Goal: Transaction & Acquisition: Purchase product/service

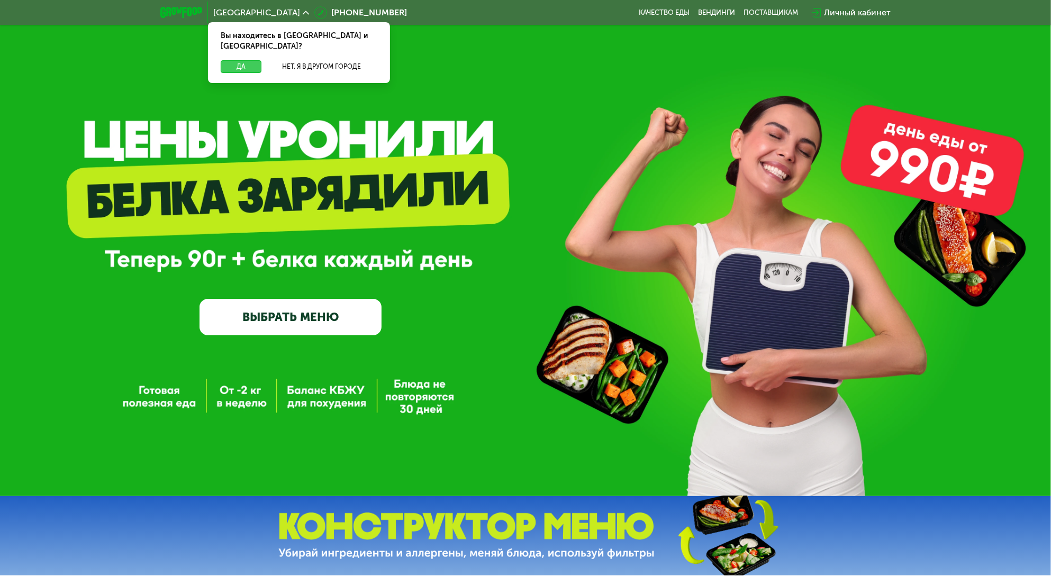
click at [241, 60] on button "Да" at bounding box center [241, 66] width 41 height 13
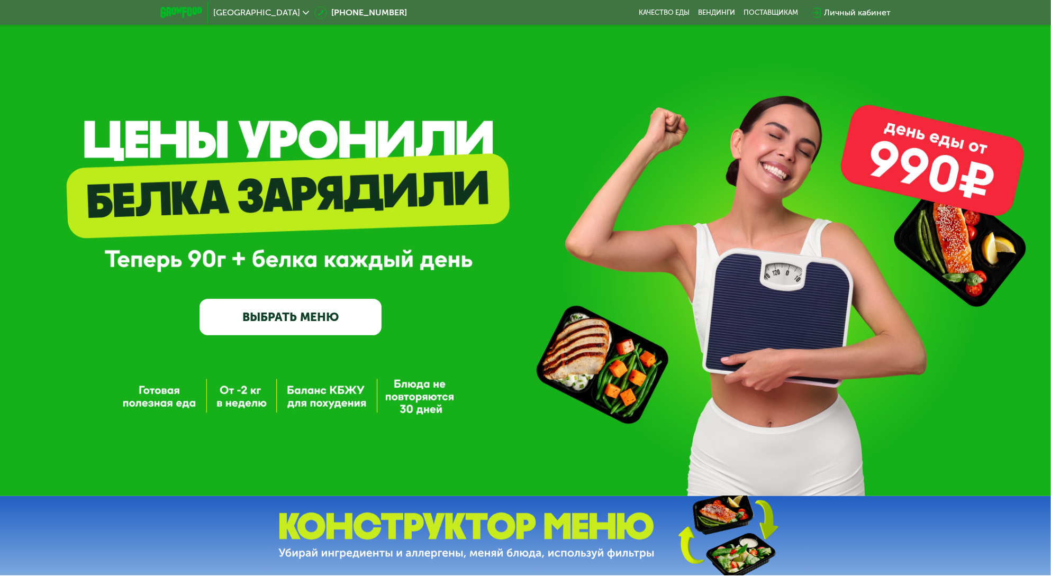
click at [462, 52] on div "GrowFood — доставка правильного питания ВЫБРАТЬ МЕНЮ" at bounding box center [525, 248] width 1051 height 496
click at [396, 76] on div "GrowFood — доставка правильного питания ВЫБРАТЬ МЕНЮ" at bounding box center [525, 248] width 1051 height 496
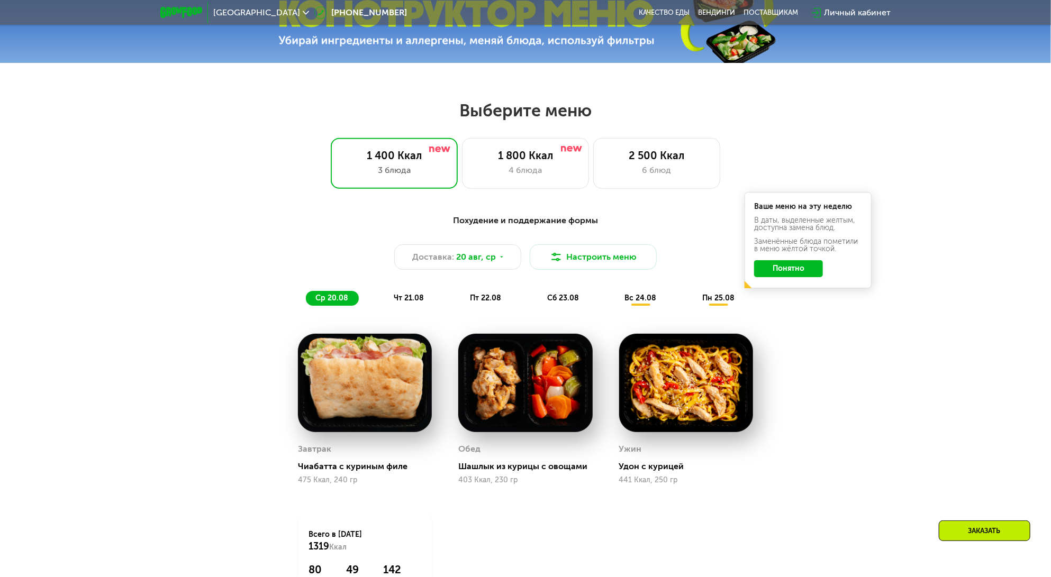
scroll to position [550, 0]
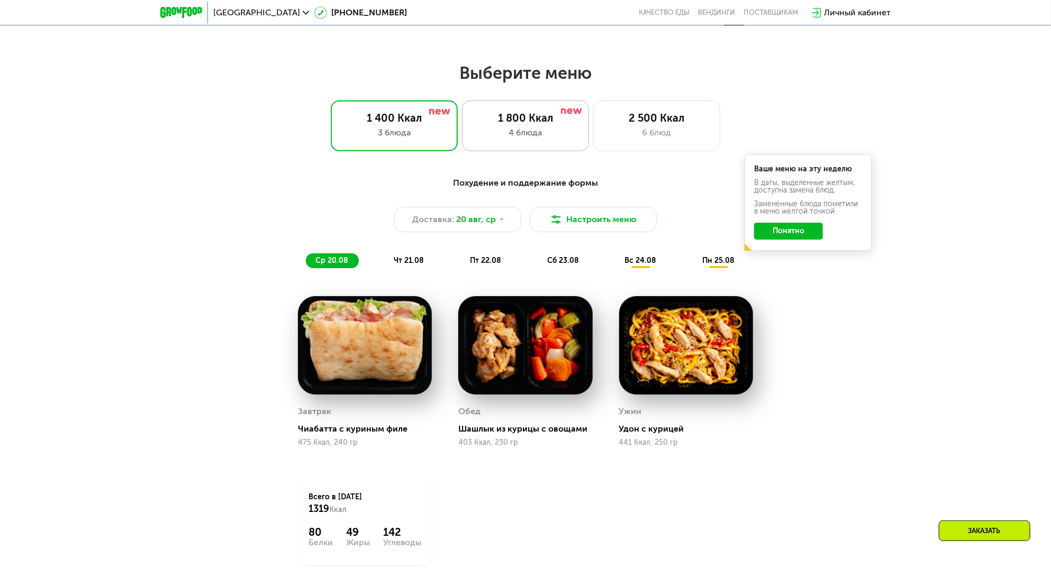
click at [505, 133] on div "4 блюда" at bounding box center [525, 132] width 105 height 13
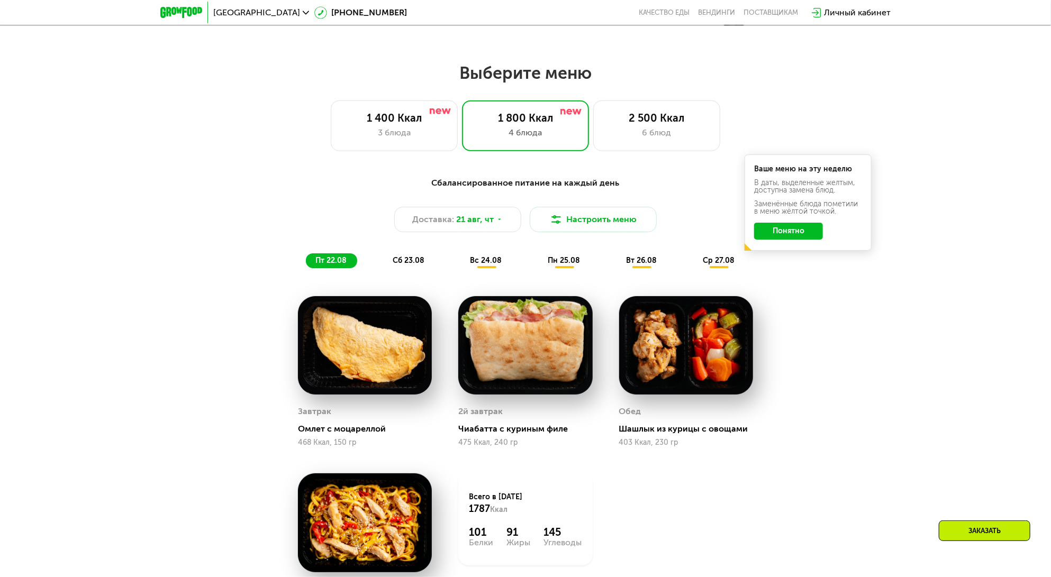
click at [802, 235] on button "Понятно" at bounding box center [788, 231] width 69 height 17
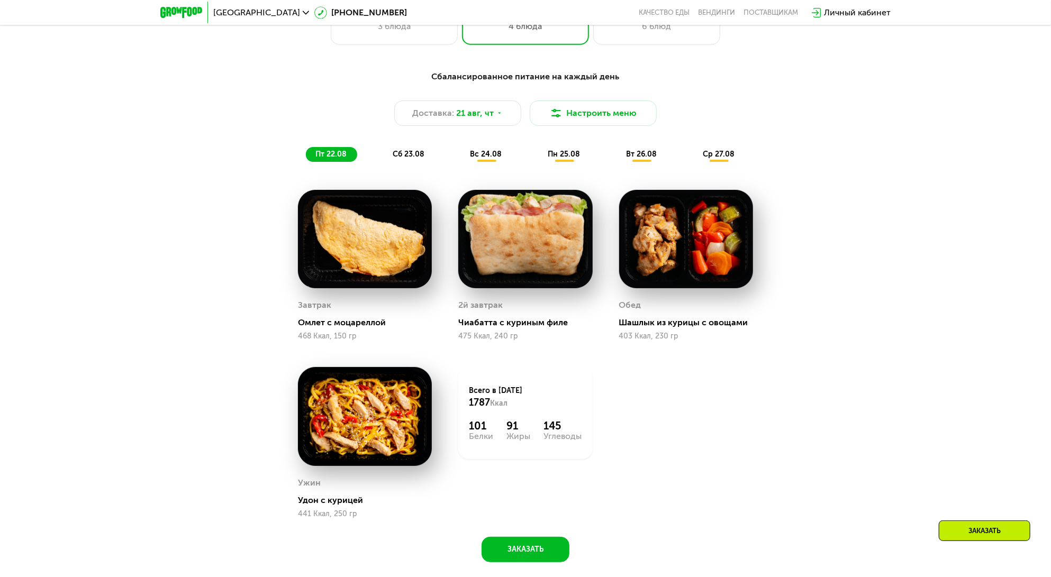
scroll to position [635, 0]
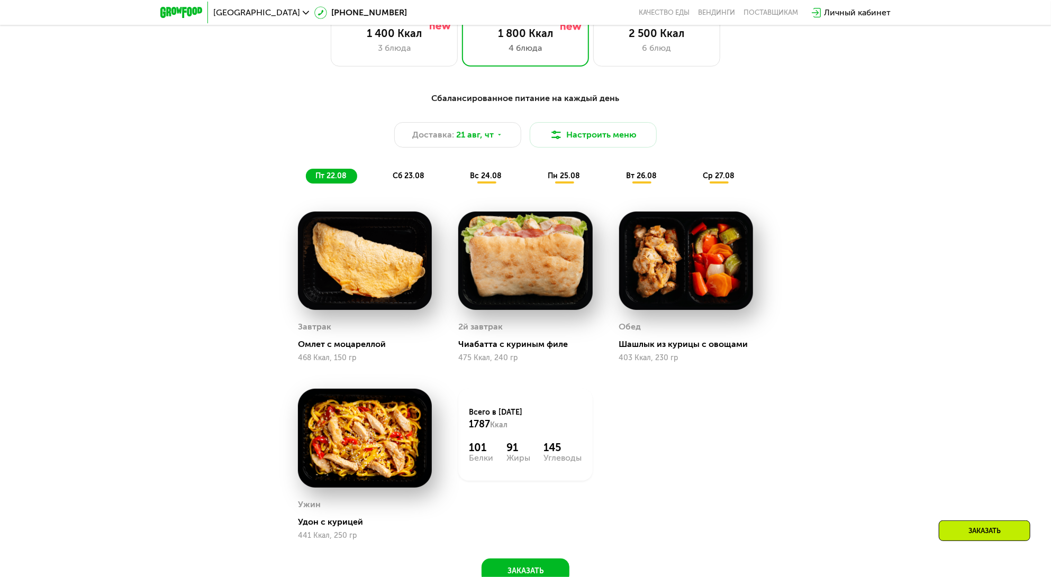
click at [887, 264] on div "Сбалансированное питание на каждый день Доставка: [DATE] Настроить меню пт 22.0…" at bounding box center [525, 343] width 1051 height 533
click at [410, 177] on span "сб 23.08" at bounding box center [409, 175] width 32 height 9
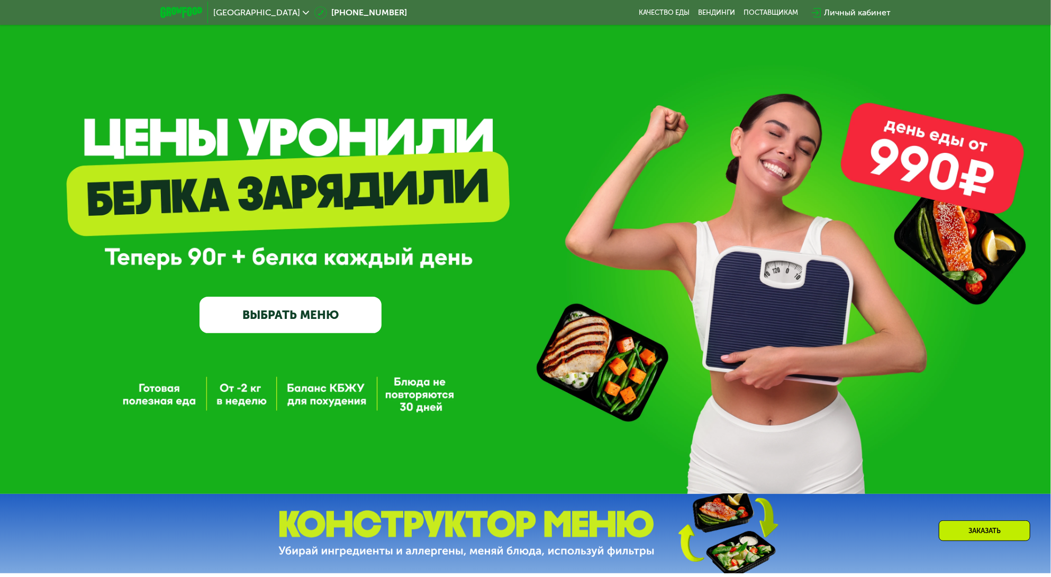
scroll to position [0, 0]
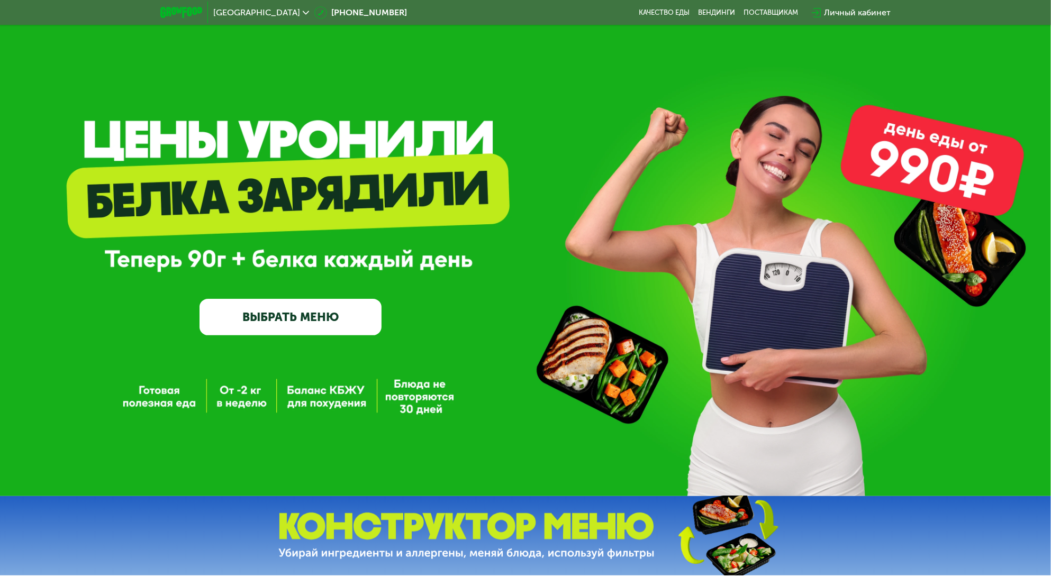
click at [358, 322] on link "ВЫБРАТЬ МЕНЮ" at bounding box center [290, 317] width 182 height 37
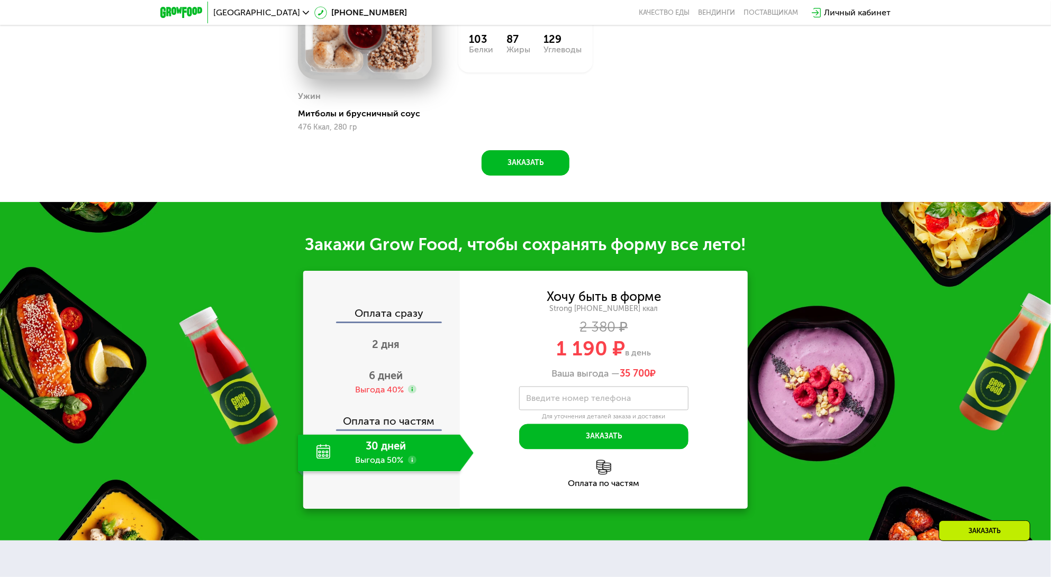
scroll to position [1056, 0]
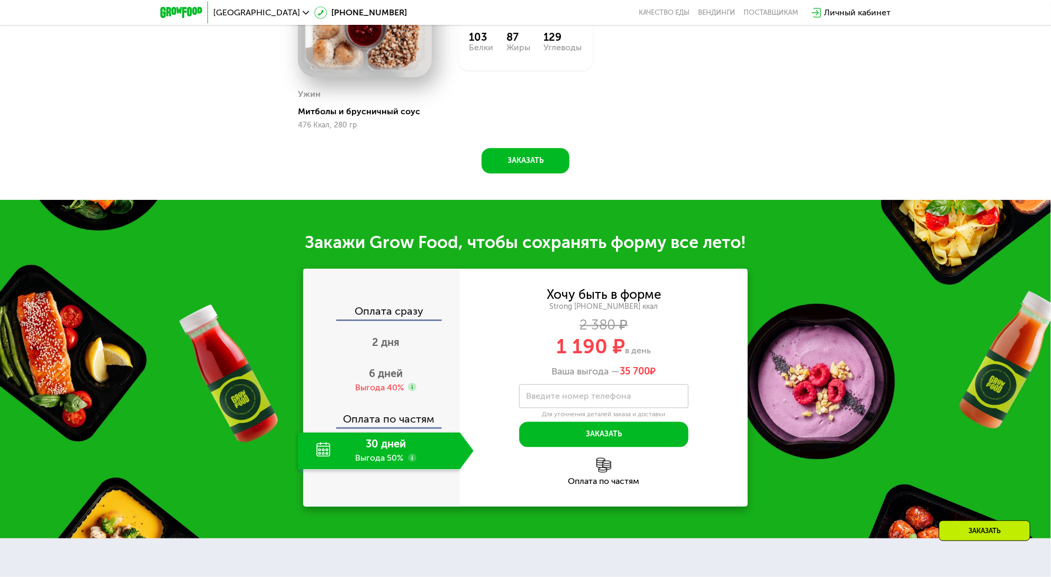
click at [397, 441] on div "30 дней Выгода 50%" at bounding box center [379, 451] width 162 height 37
click at [396, 433] on div "30 дней Выгода 50%" at bounding box center [379, 451] width 162 height 37
click at [417, 447] on div "30 дней Выгода 50%" at bounding box center [379, 451] width 162 height 37
click at [410, 455] on div at bounding box center [412, 459] width 8 height 10
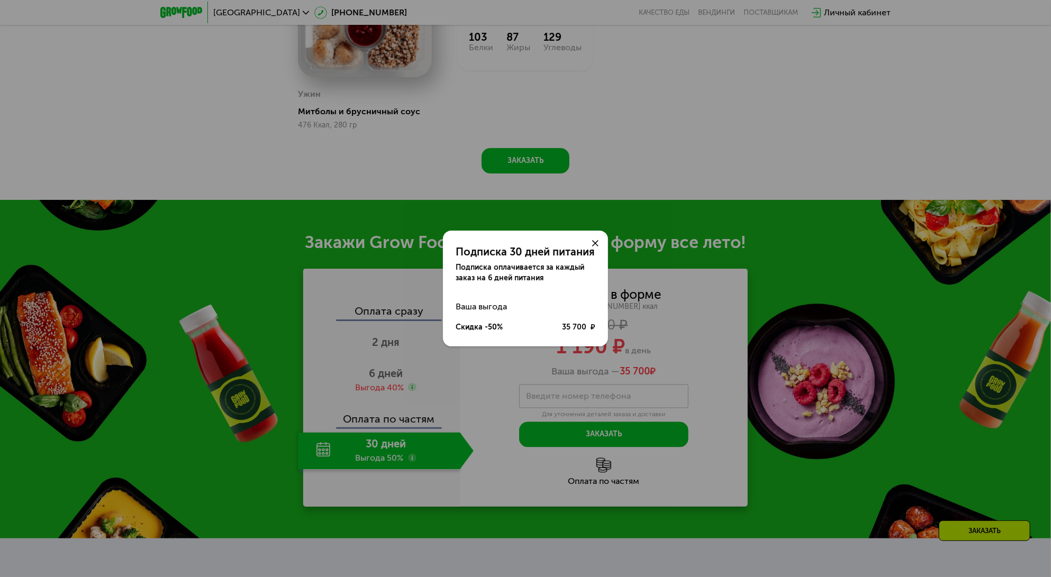
click at [405, 355] on div "Подписка 30 дней питания Подписка оплачивается за каждый заказ на 6 дней питани…" at bounding box center [525, 288] width 1051 height 577
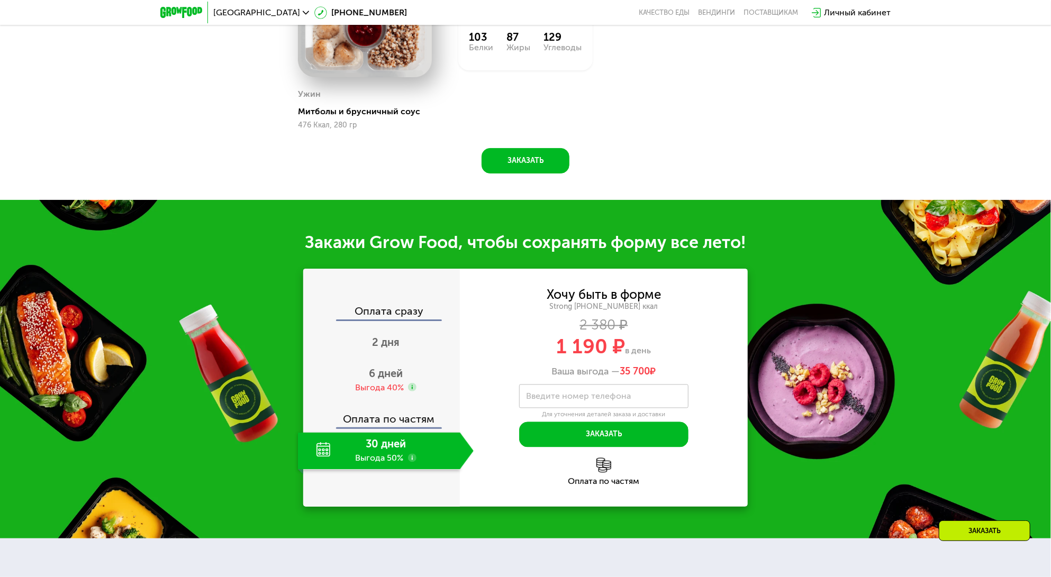
click at [413, 454] on use at bounding box center [412, 458] width 8 height 8
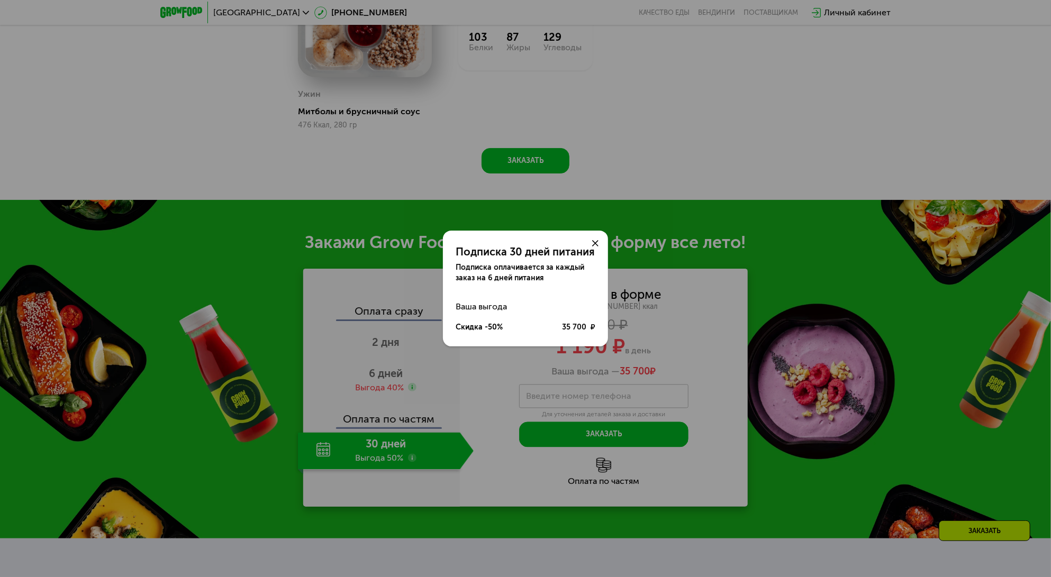
click at [489, 326] on div "Скидка -50%" at bounding box center [479, 327] width 47 height 11
click at [571, 324] on div "35 700 ₽" at bounding box center [578, 327] width 33 height 11
click at [592, 241] on icon at bounding box center [595, 243] width 6 height 6
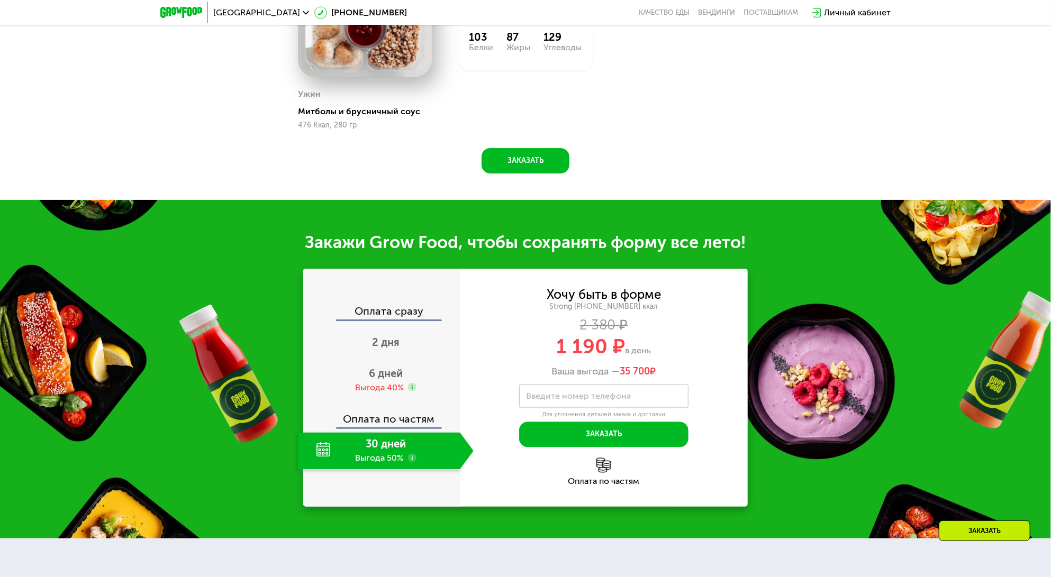
click at [611, 289] on div "Хочу быть в форме" at bounding box center [604, 295] width 114 height 12
click at [566, 303] on div "Strong [PHONE_NUMBER] ккал" at bounding box center [604, 308] width 288 height 10
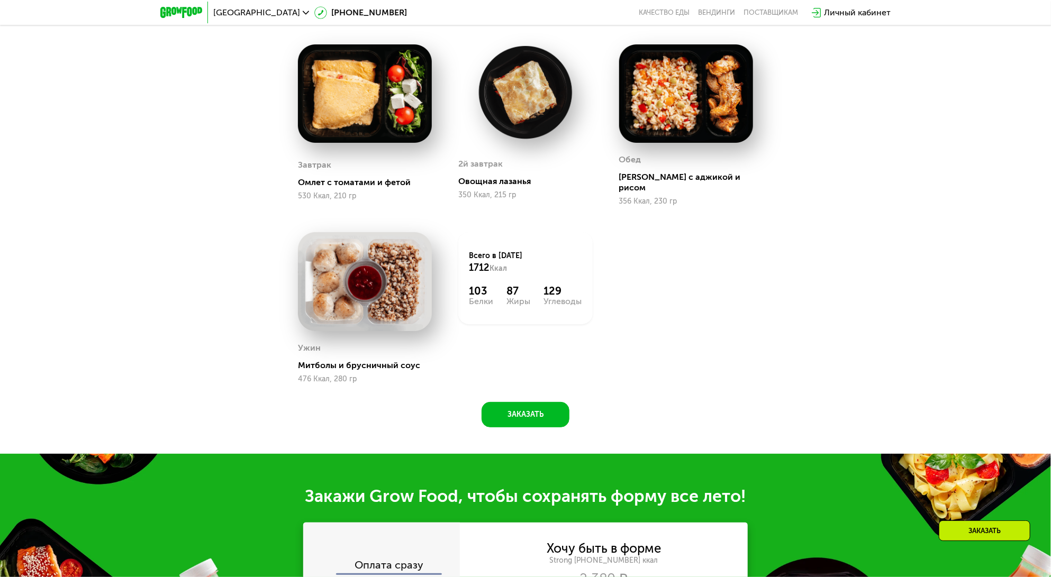
scroll to position [548, 0]
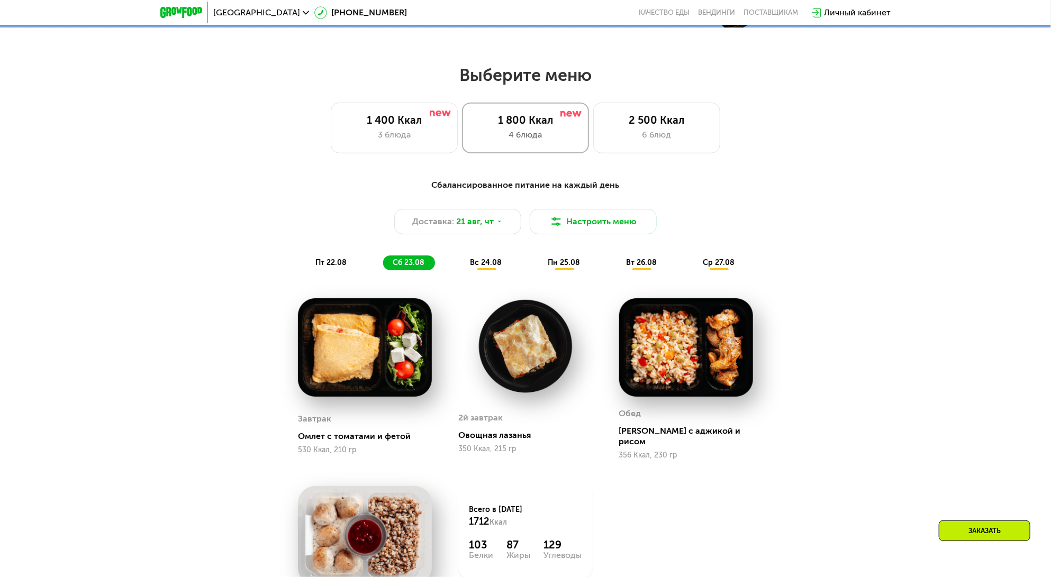
click at [535, 134] on div "4 блюда" at bounding box center [525, 135] width 105 height 13
click at [667, 138] on div "6 блюд" at bounding box center [656, 135] width 105 height 13
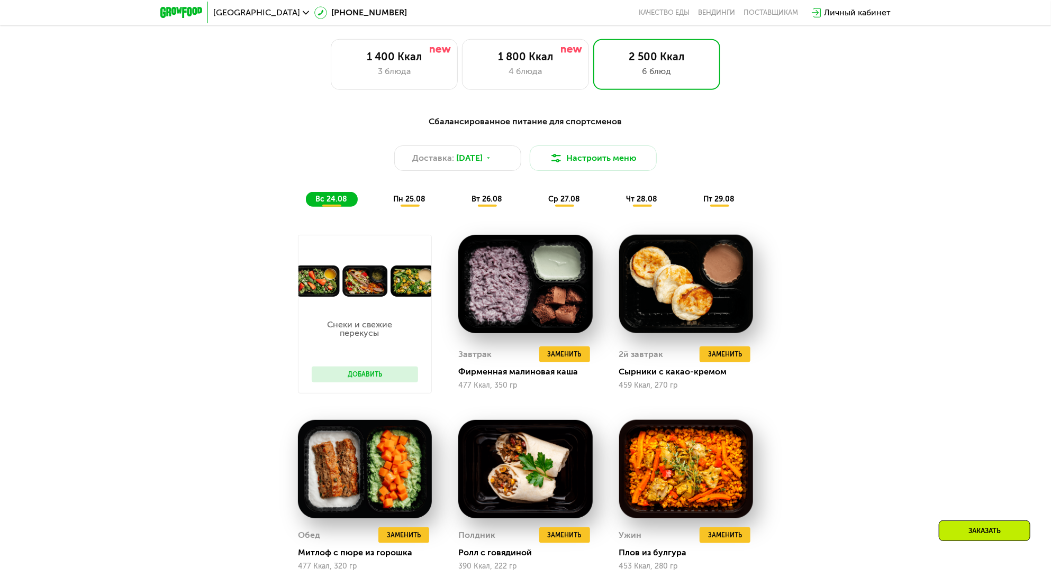
scroll to position [591, 0]
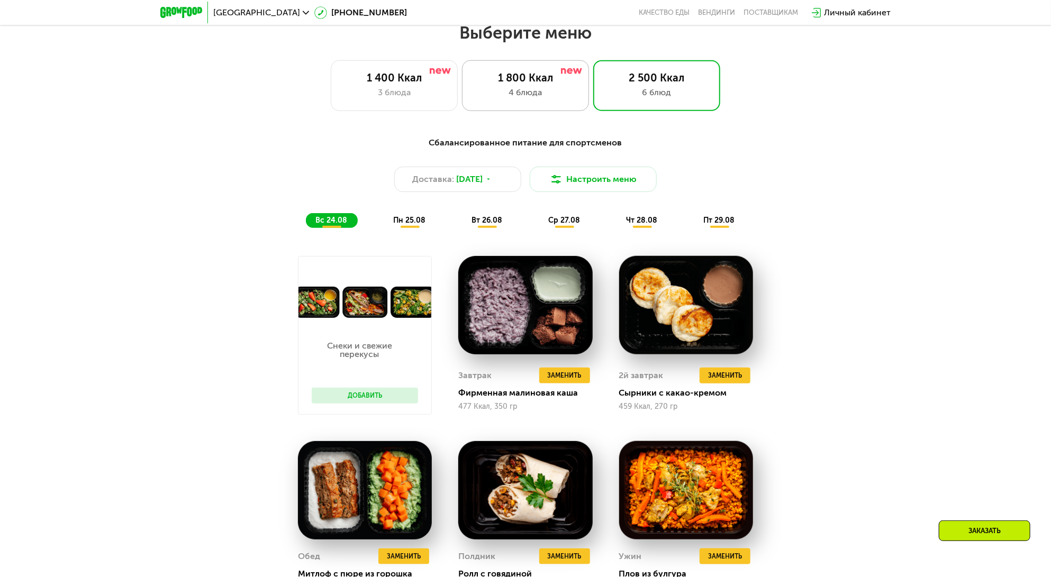
click at [530, 98] on div "4 блюда" at bounding box center [525, 92] width 105 height 13
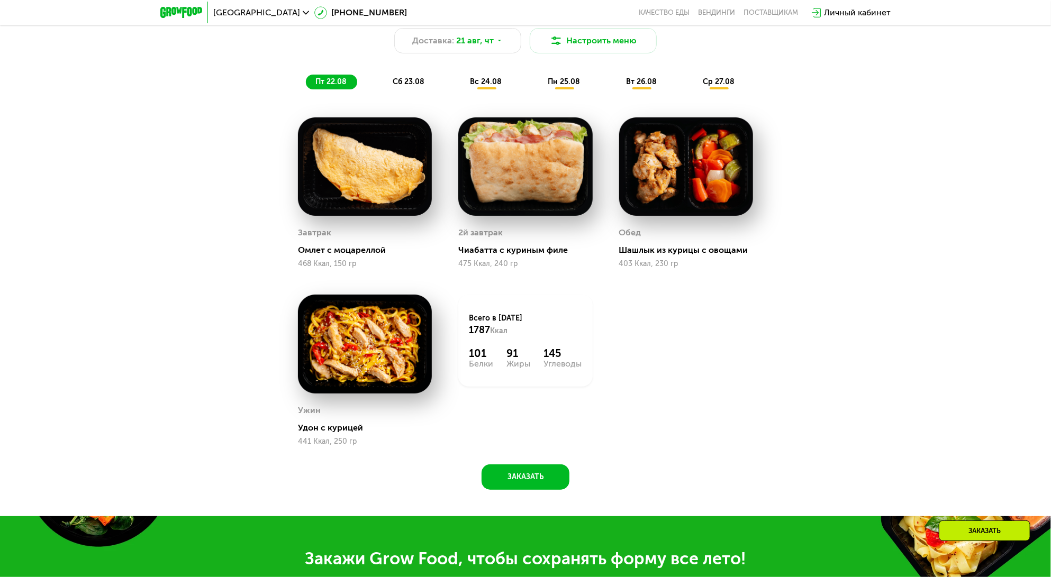
scroll to position [802, 0]
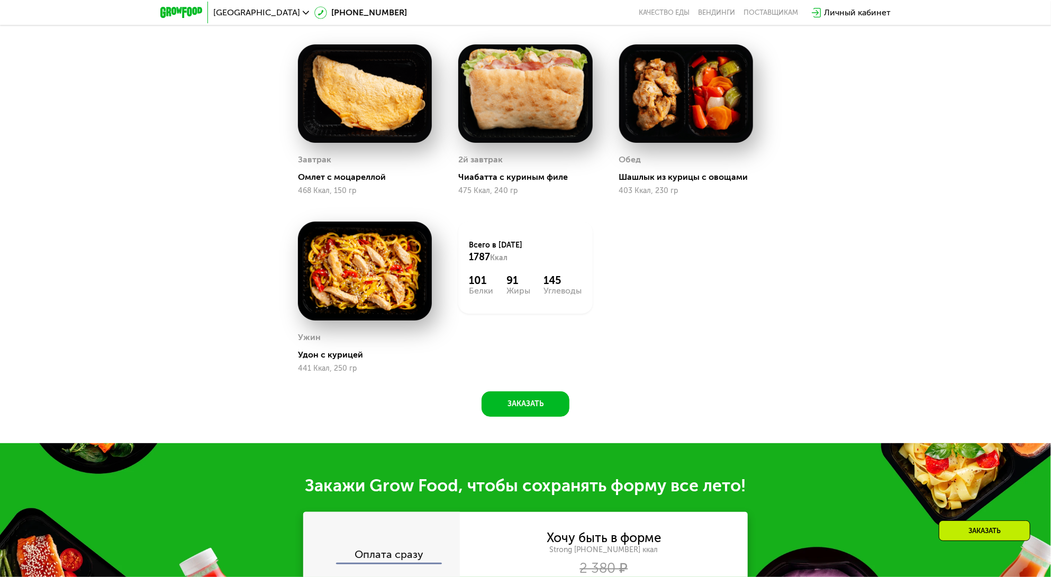
click at [599, 242] on div "Всего в [DATE] 1787 Ккал 101 Белки 91 Жиры 145 Углеводы" at bounding box center [525, 297] width 160 height 178
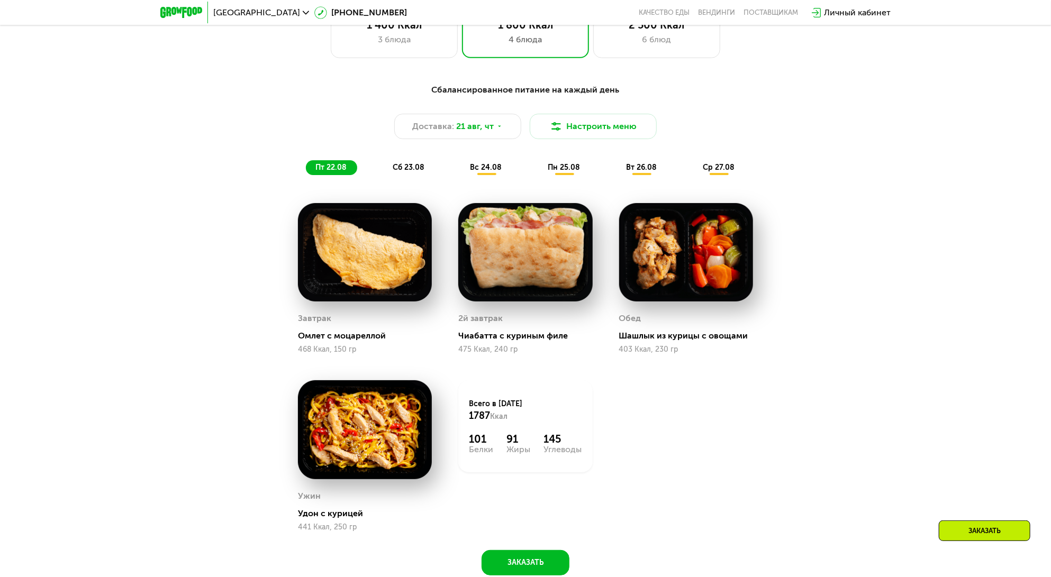
scroll to position [633, 0]
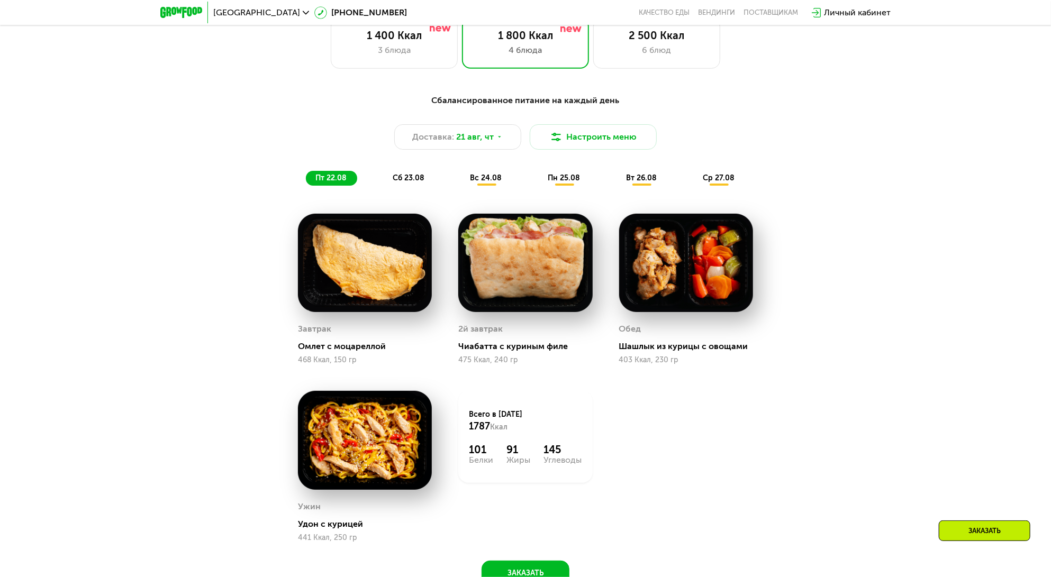
click at [494, 179] on span "вс 24.08" at bounding box center [486, 178] width 32 height 9
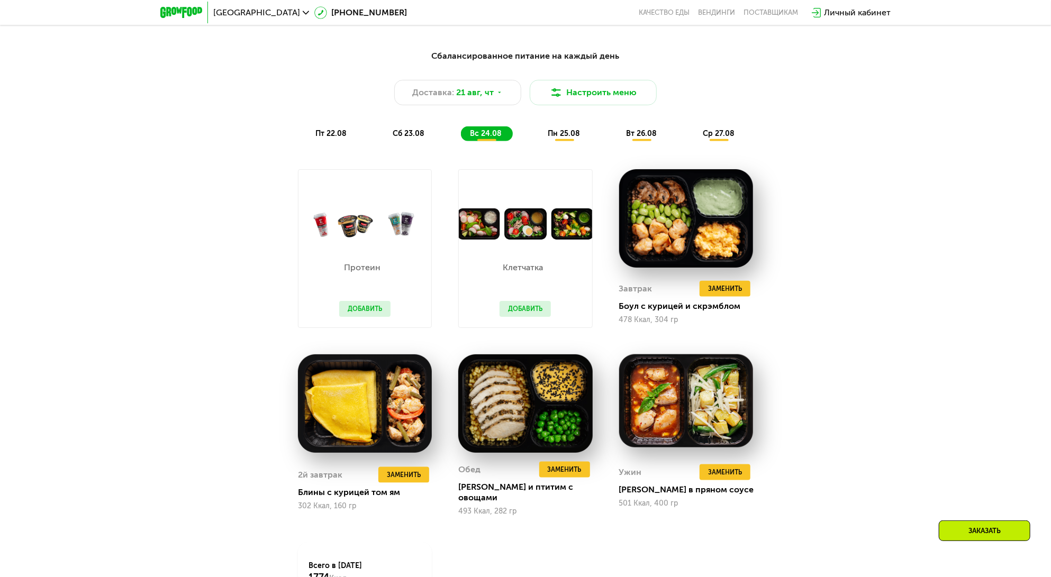
scroll to position [675, 0]
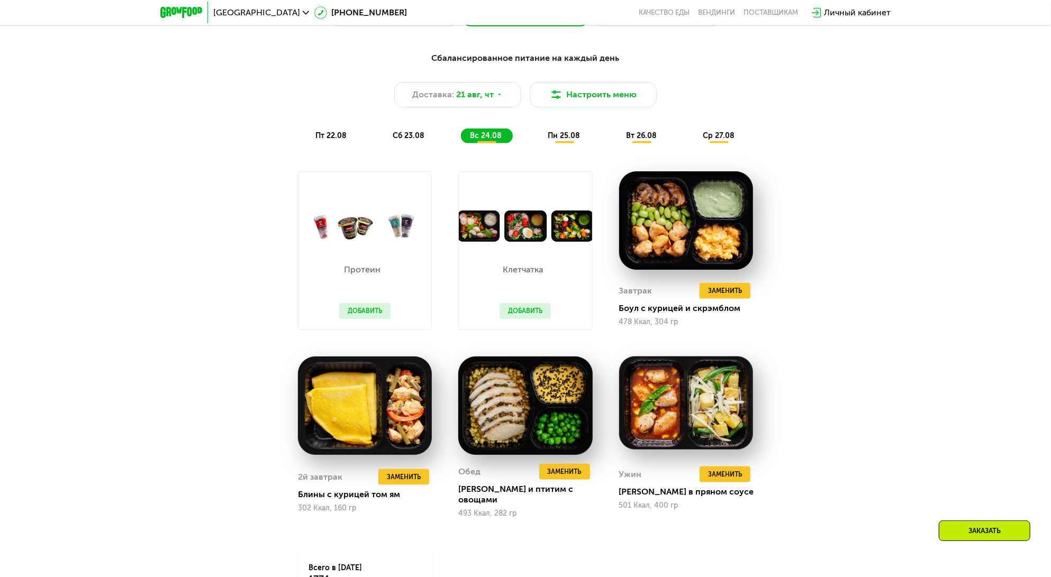
click at [901, 214] on div "Сбалансированное питание на каждый день Доставка: [DATE] Настроить меню пт 22.0…" at bounding box center [525, 372] width 1051 height 670
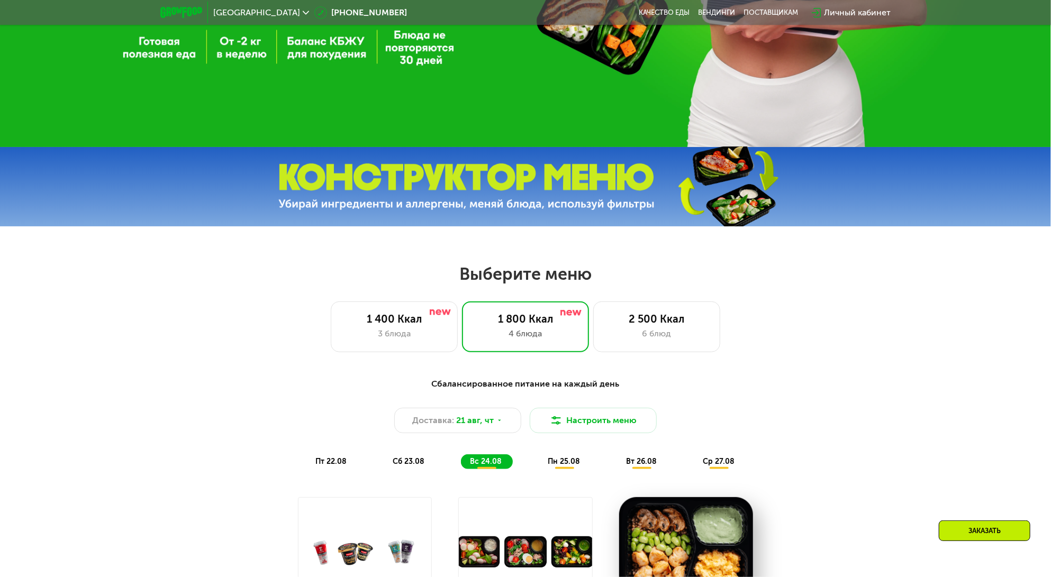
scroll to position [421, 0]
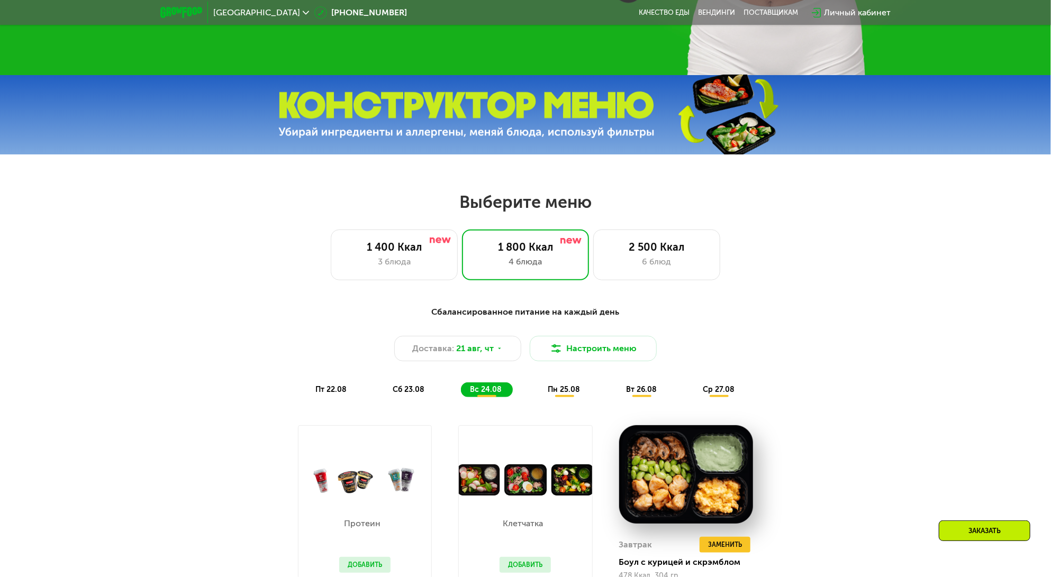
click at [840, 270] on div "1 400 Ккал 3 блюда 1 800 Ккал 4 блюда 2 500 Ккал 6 блюд" at bounding box center [525, 255] width 983 height 51
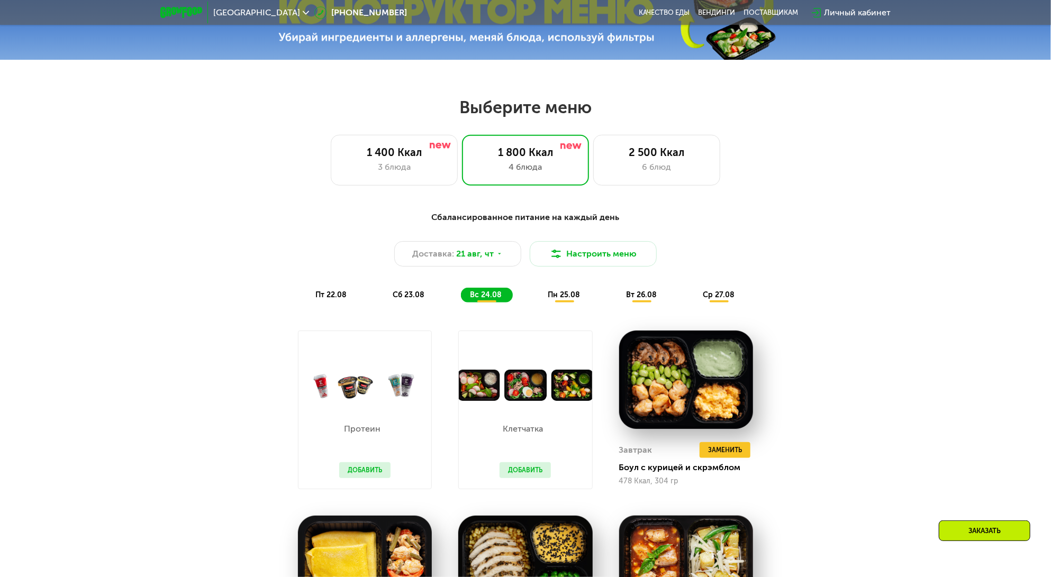
scroll to position [548, 0]
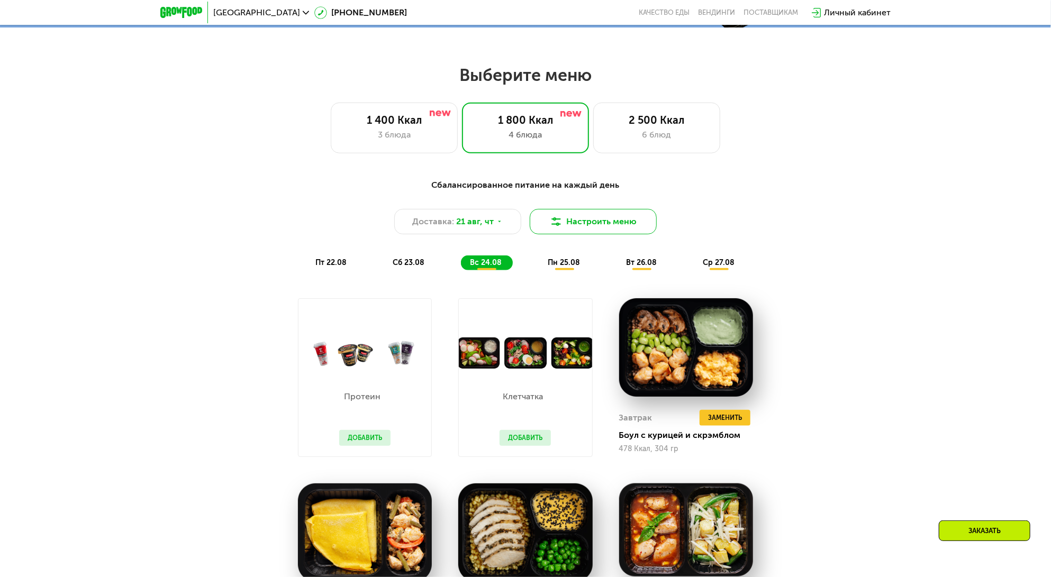
click at [619, 224] on button "Настроить меню" at bounding box center [593, 221] width 127 height 25
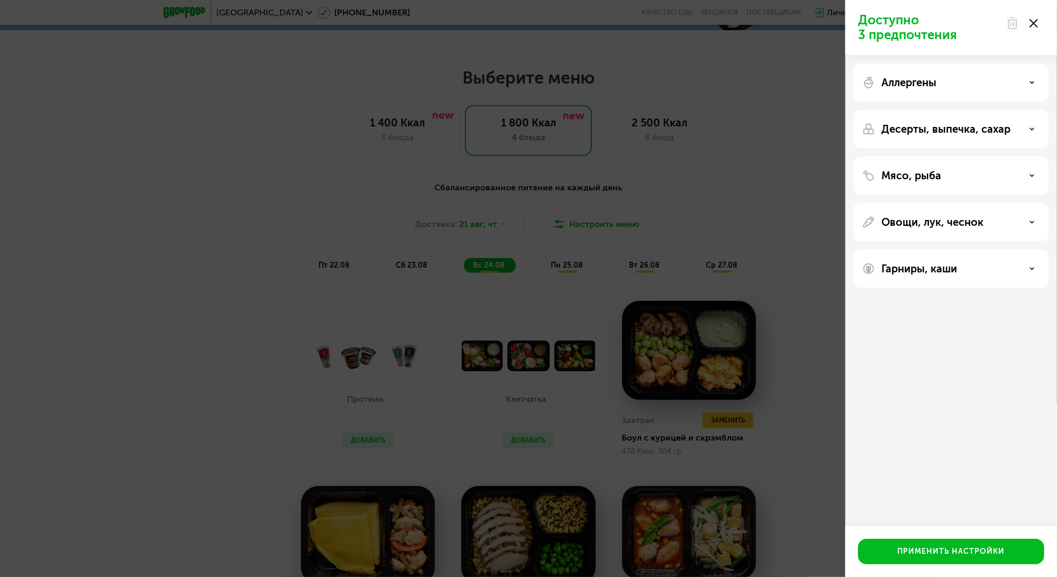
click at [929, 110] on div "Аллергены" at bounding box center [951, 129] width 195 height 38
click at [927, 110] on div "Аллергены" at bounding box center [951, 129] width 195 height 38
click at [940, 83] on div "Аллергены" at bounding box center [952, 82] width 178 height 13
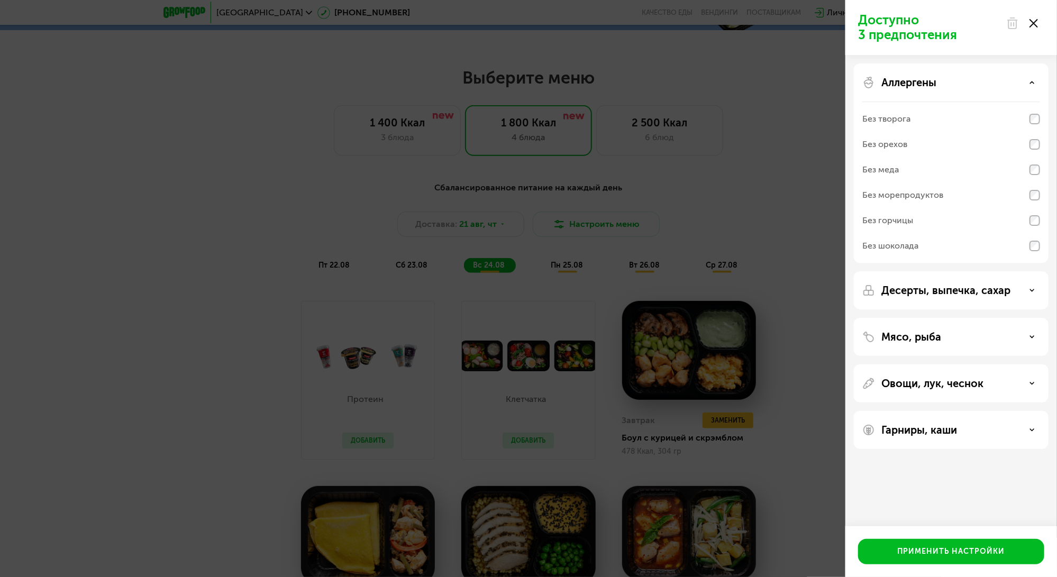
click at [937, 77] on p "Аллергены" at bounding box center [909, 82] width 55 height 13
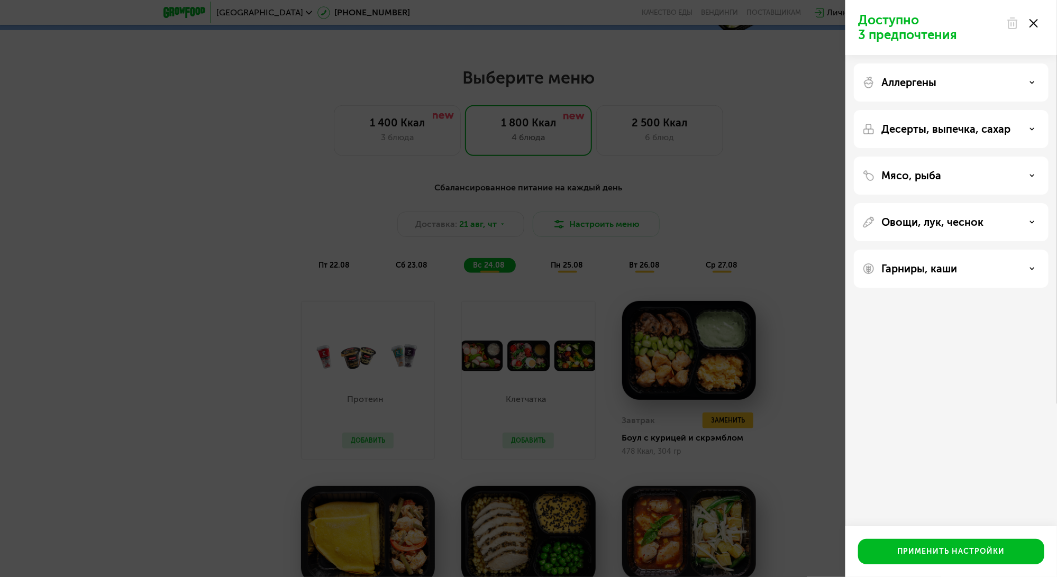
click at [917, 127] on p "Десерты, выпечка, сахар" at bounding box center [946, 129] width 129 height 13
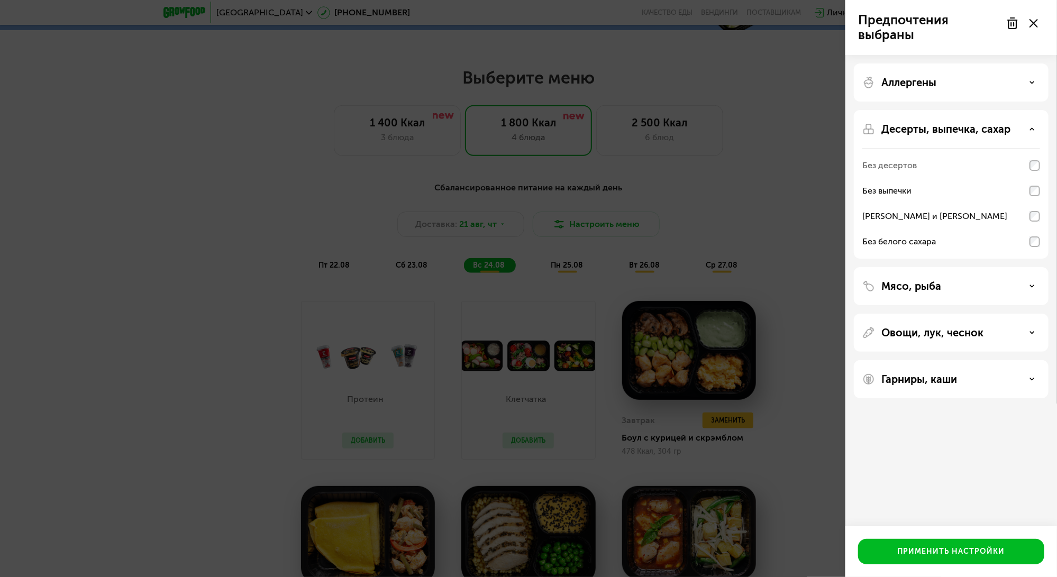
click at [943, 125] on p "Десерты, выпечка, сахар" at bounding box center [946, 129] width 129 height 13
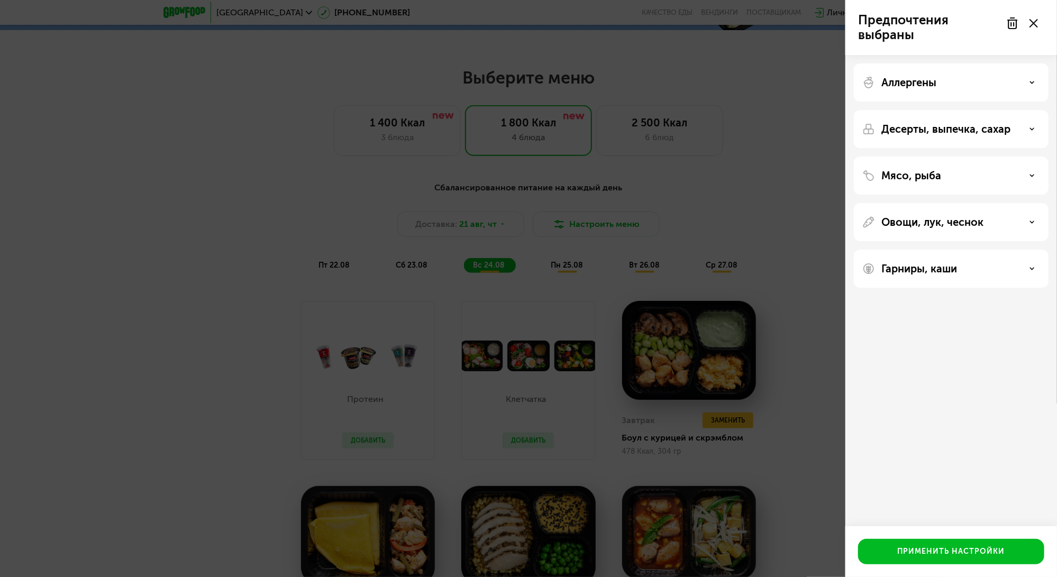
click at [931, 174] on p "Мясо, рыба" at bounding box center [912, 175] width 60 height 13
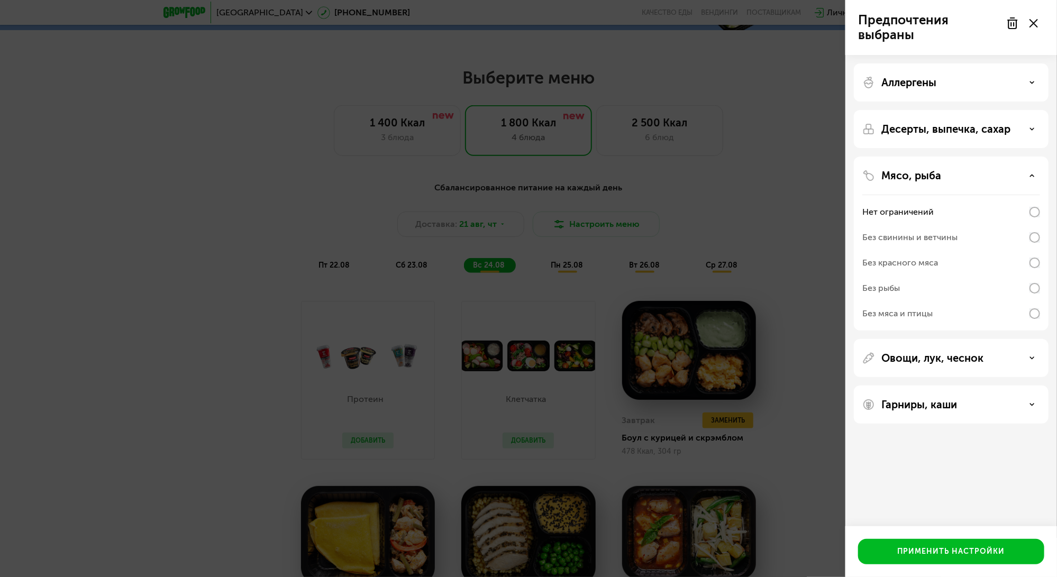
click at [928, 339] on div "Мясо, рыба Нет ограничений Без свинины и ветчины Без красного мяса Без рыбы Без…" at bounding box center [951, 358] width 195 height 38
click at [917, 179] on p "Мясо, рыба" at bounding box center [912, 175] width 60 height 13
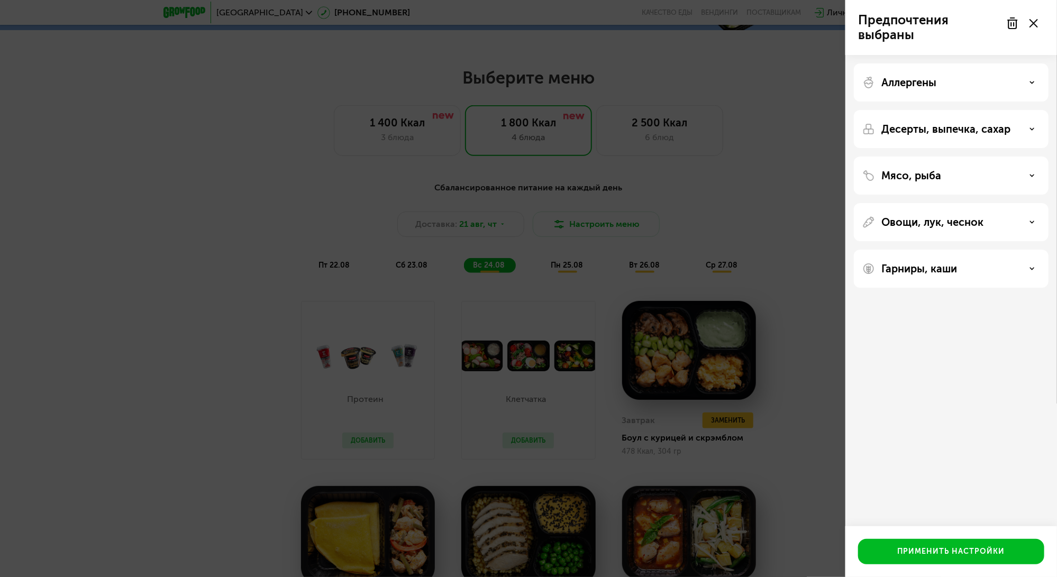
click at [948, 227] on p "Овощи, лук, чеснок" at bounding box center [933, 222] width 102 height 13
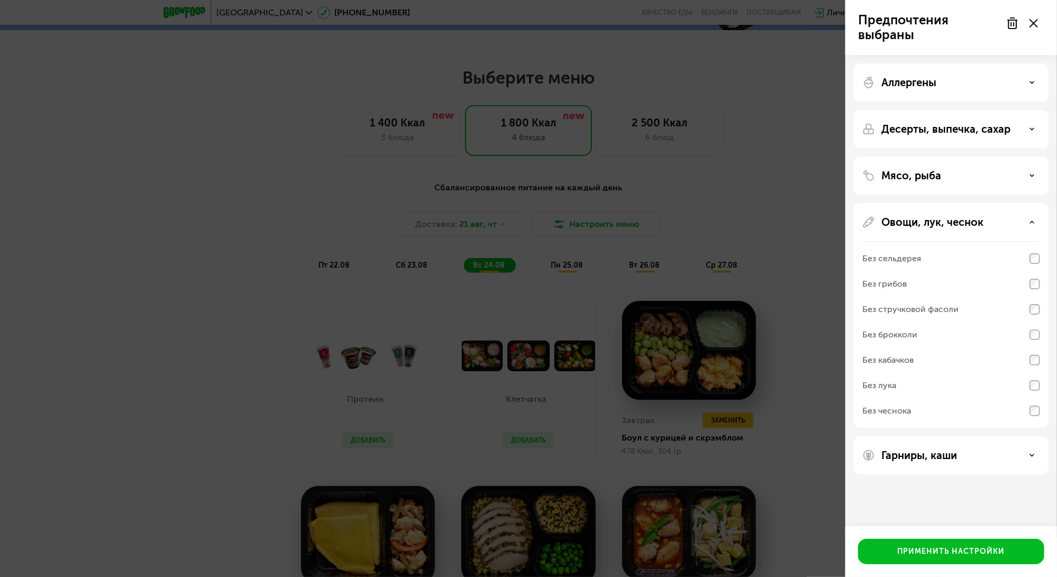
click at [933, 216] on p "Овощи, лук, чеснок" at bounding box center [933, 222] width 102 height 13
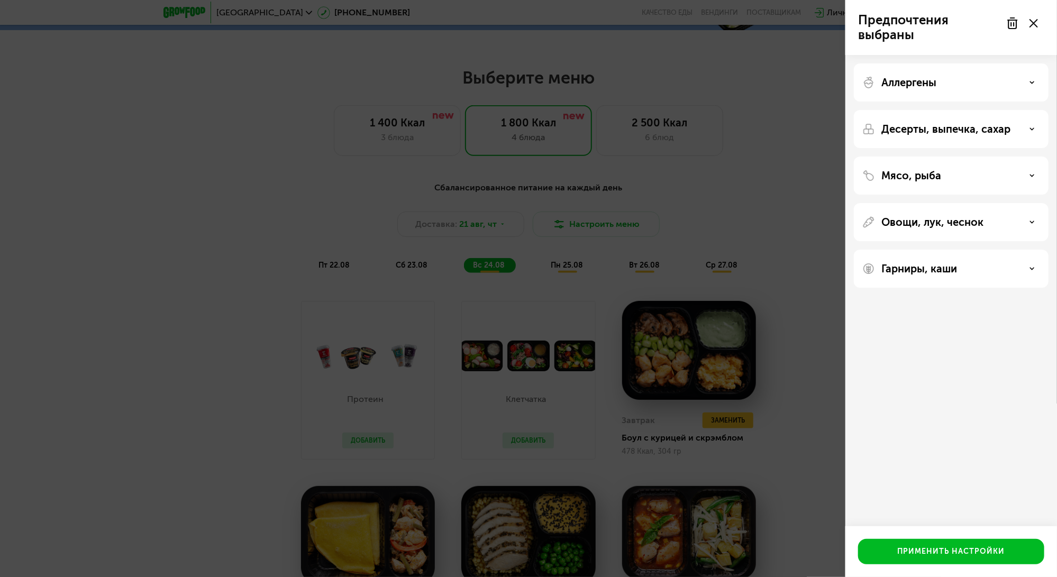
click at [933, 279] on div "Гарниры, каши" at bounding box center [951, 269] width 195 height 38
click at [932, 262] on p "Гарниры, каши" at bounding box center [920, 268] width 76 height 13
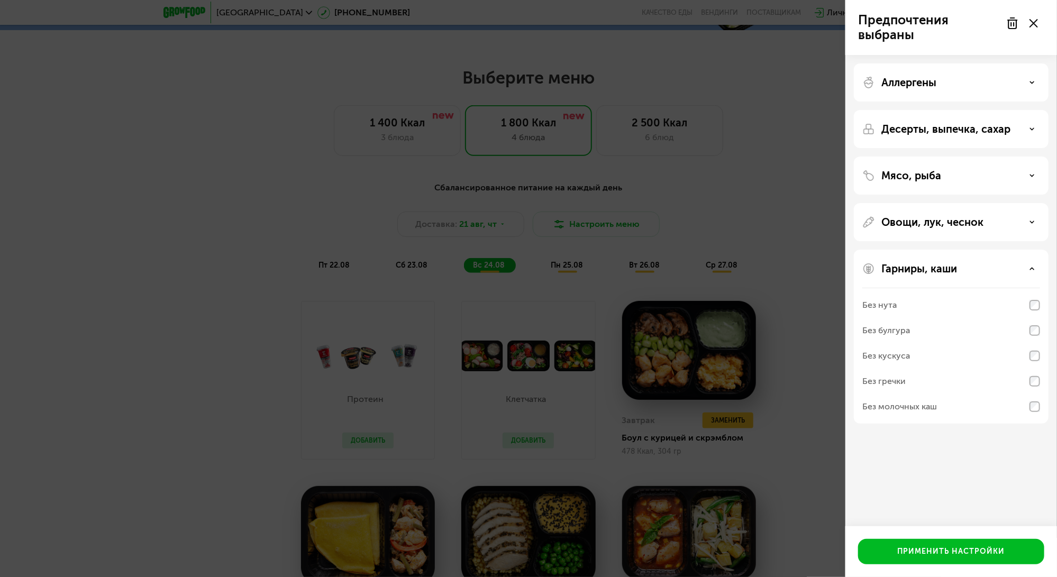
click at [931, 275] on div "Гарниры, каши Без нута Без булгура Без кускуса Без гречки Без молочных каш" at bounding box center [951, 337] width 195 height 174
click at [935, 266] on p "Гарниры, каши" at bounding box center [920, 268] width 76 height 13
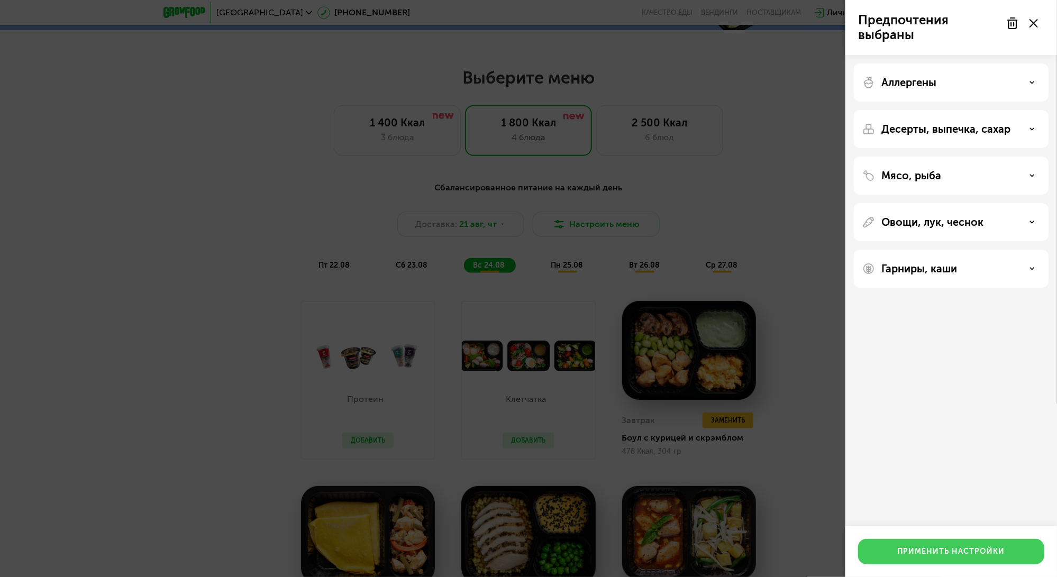
click at [963, 554] on div "Применить настройки" at bounding box center [951, 552] width 107 height 11
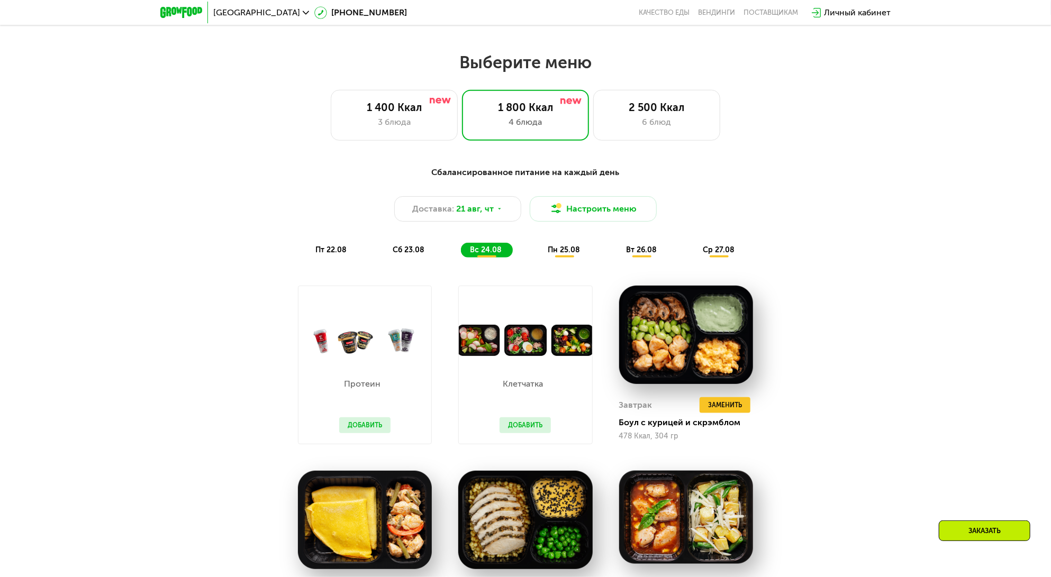
scroll to position [591, 0]
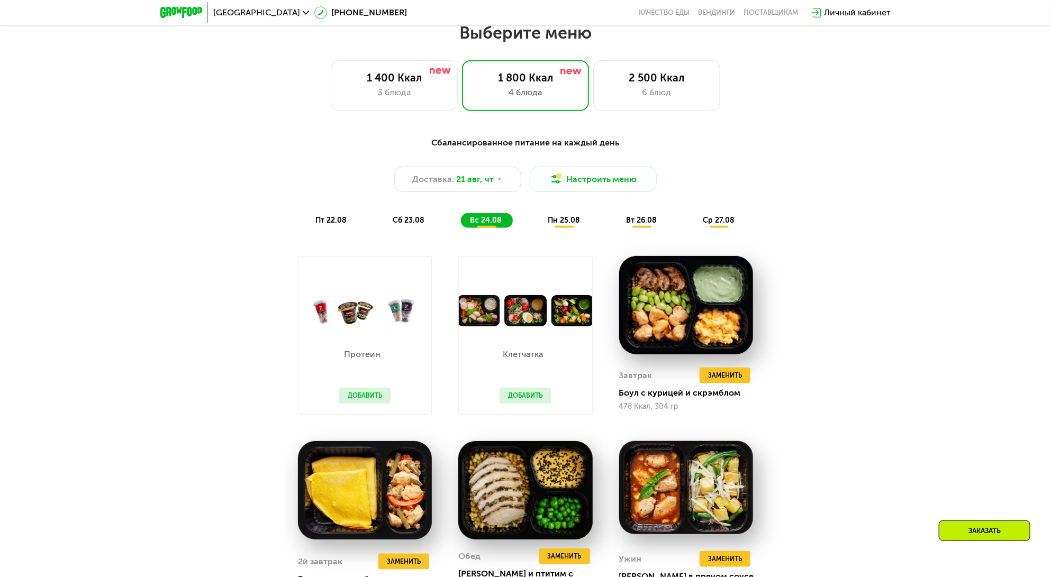
click at [531, 396] on button "Добавить" at bounding box center [525, 396] width 51 height 16
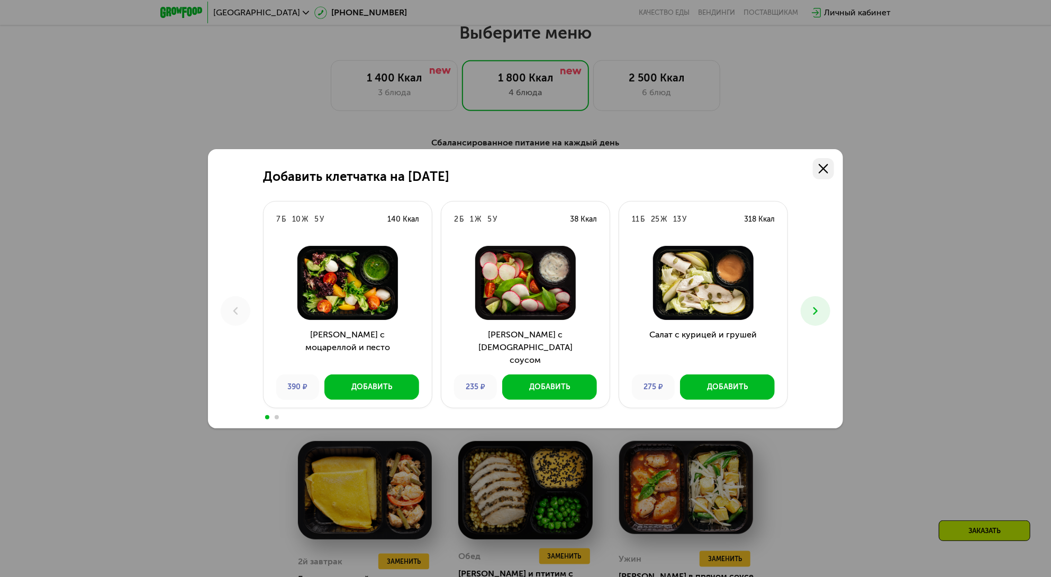
click at [818, 169] on link at bounding box center [823, 168] width 21 height 21
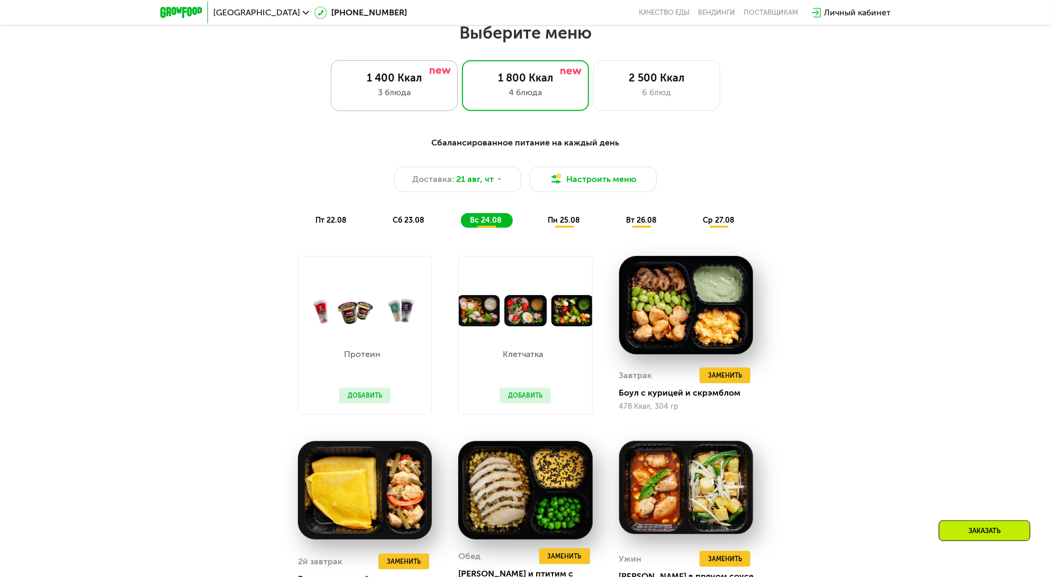
click at [400, 91] on div "3 блюда" at bounding box center [394, 92] width 105 height 13
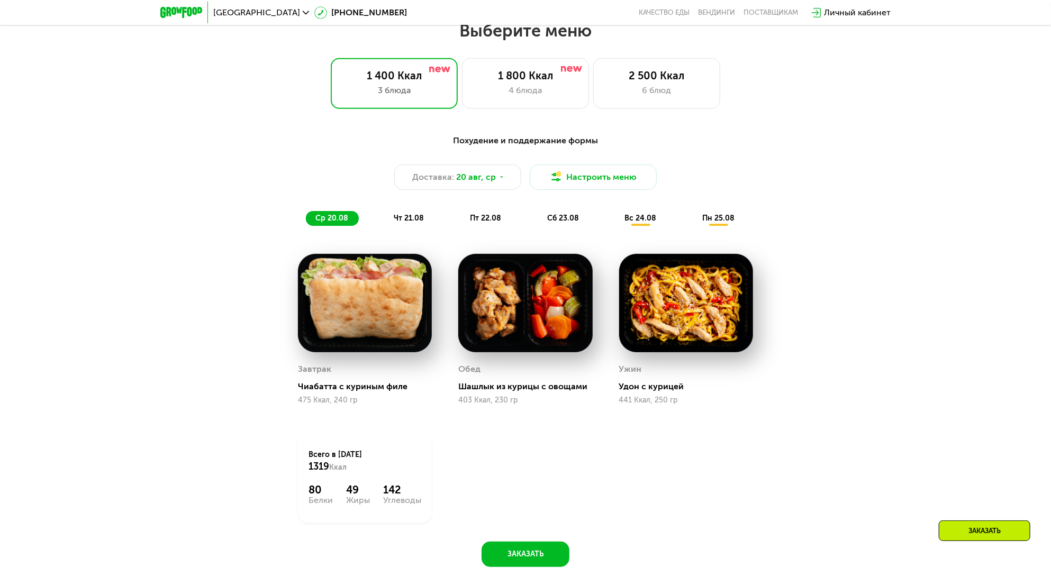
scroll to position [548, 0]
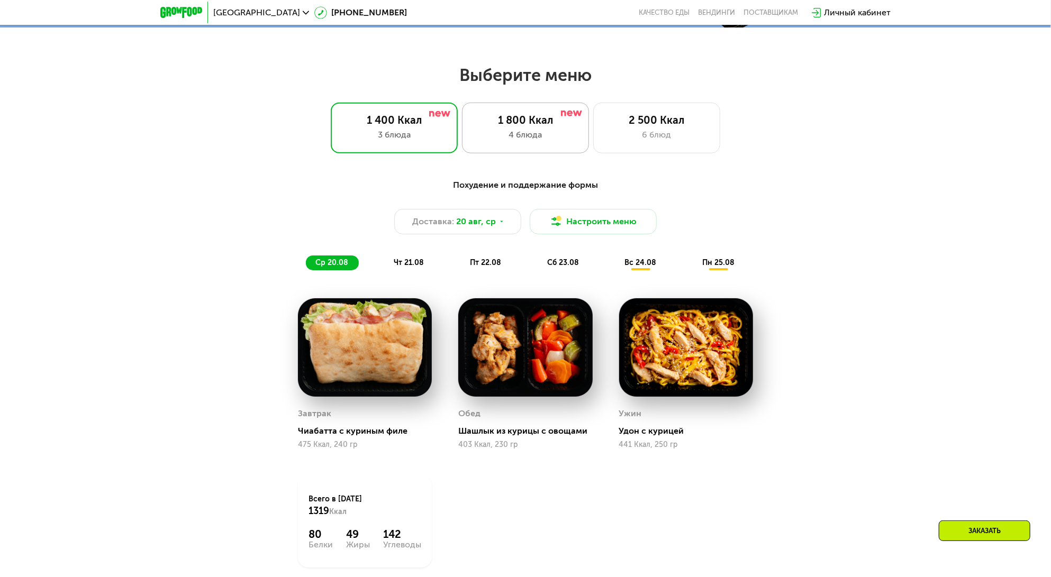
click at [515, 121] on div "1 800 Ккал" at bounding box center [525, 120] width 105 height 13
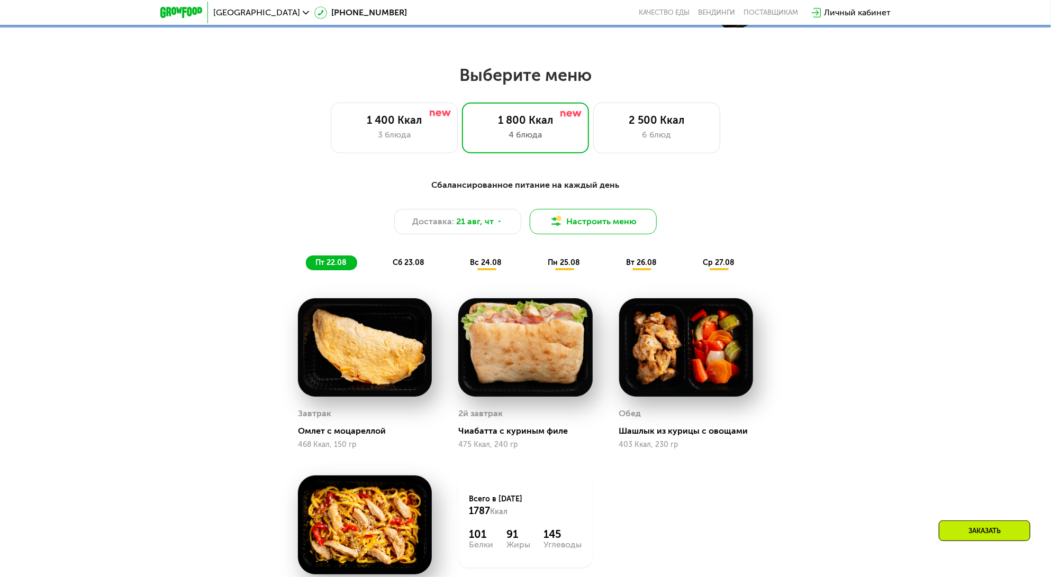
click at [628, 222] on button "Настроить меню" at bounding box center [593, 221] width 127 height 25
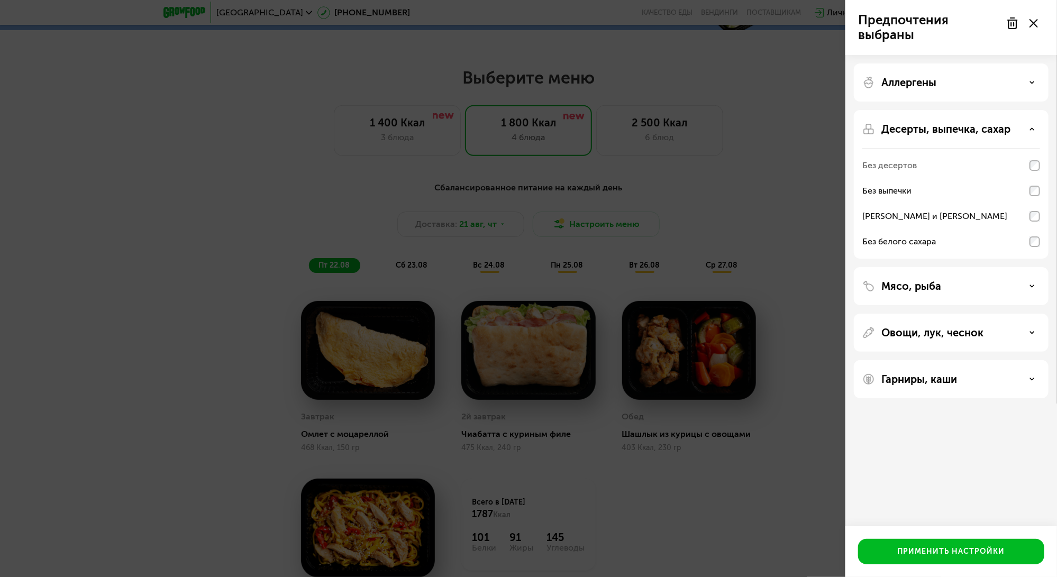
click at [775, 201] on div "Предпочтения выбраны Аллергены Десерты, выпечка, сахар Без десертов Без выпечки…" at bounding box center [528, 288] width 1057 height 577
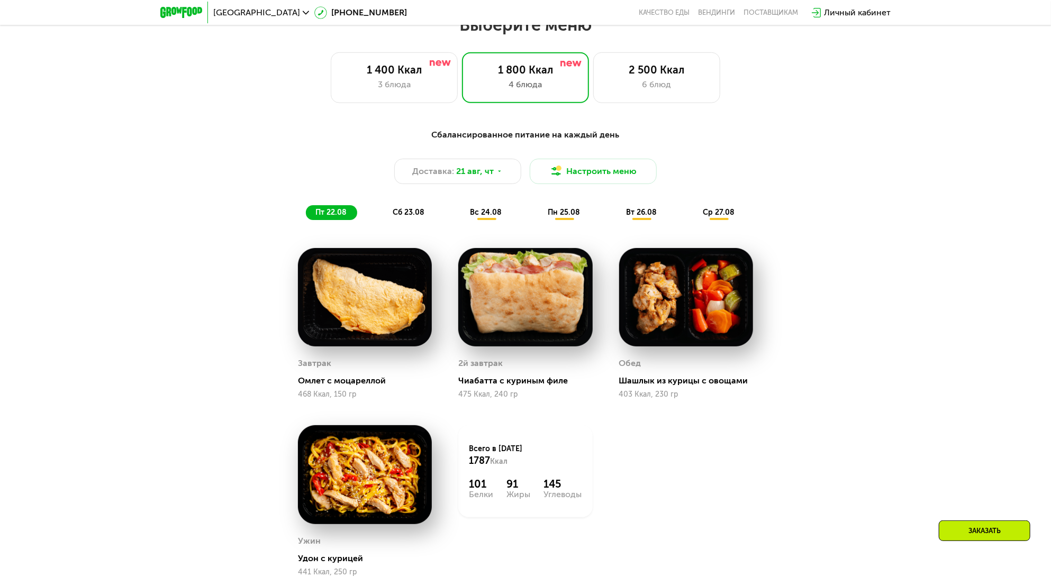
scroll to position [591, 0]
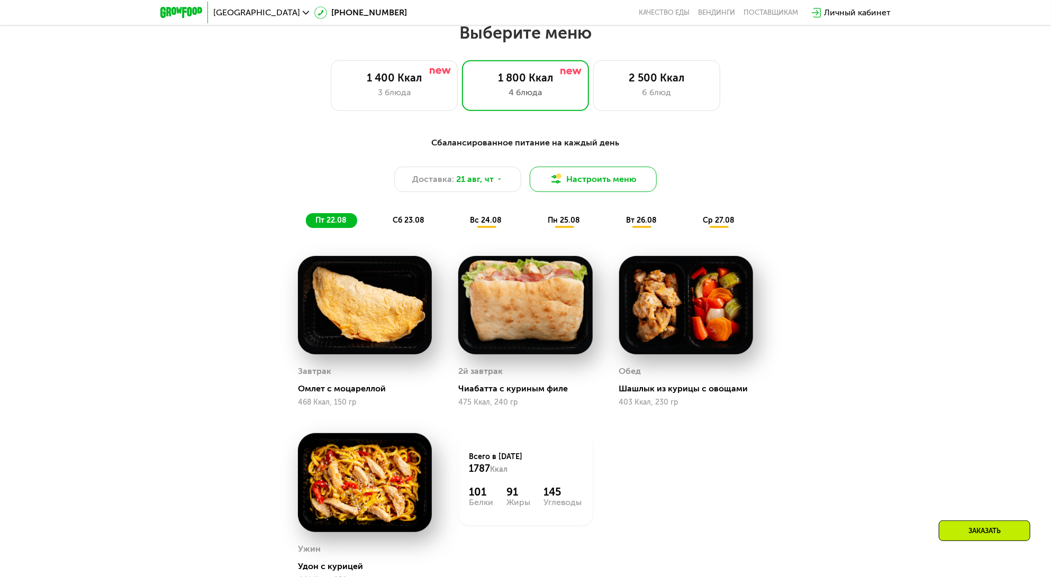
click at [586, 183] on button "Настроить меню" at bounding box center [593, 179] width 127 height 25
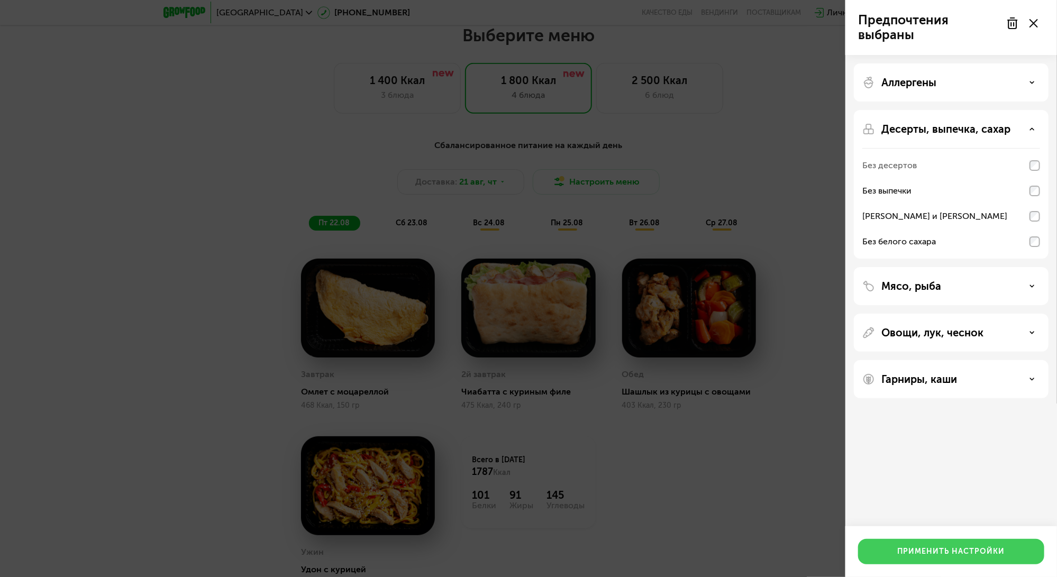
click at [975, 552] on div "Применить настройки" at bounding box center [951, 552] width 107 height 11
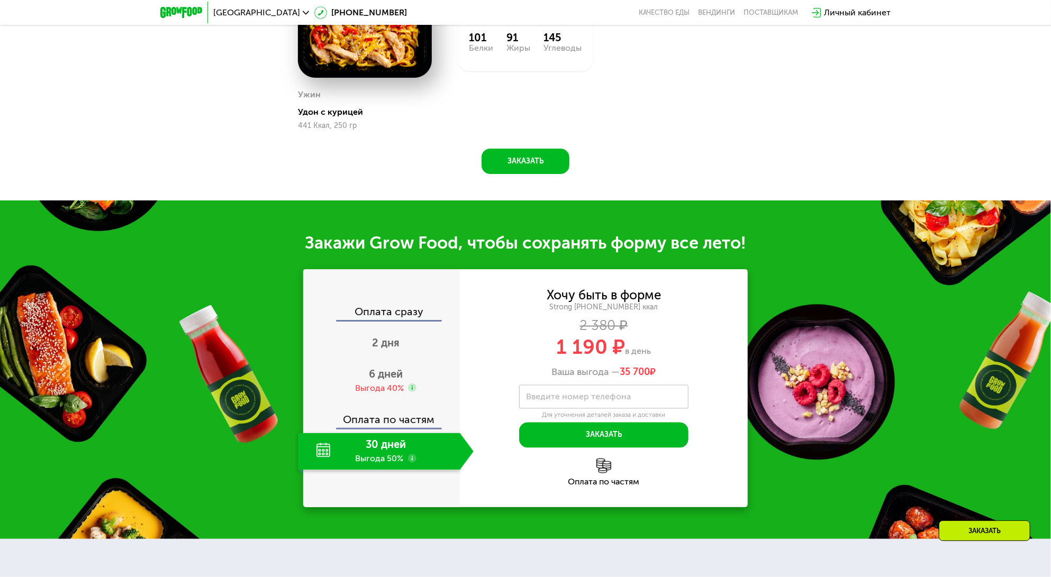
scroll to position [1056, 0]
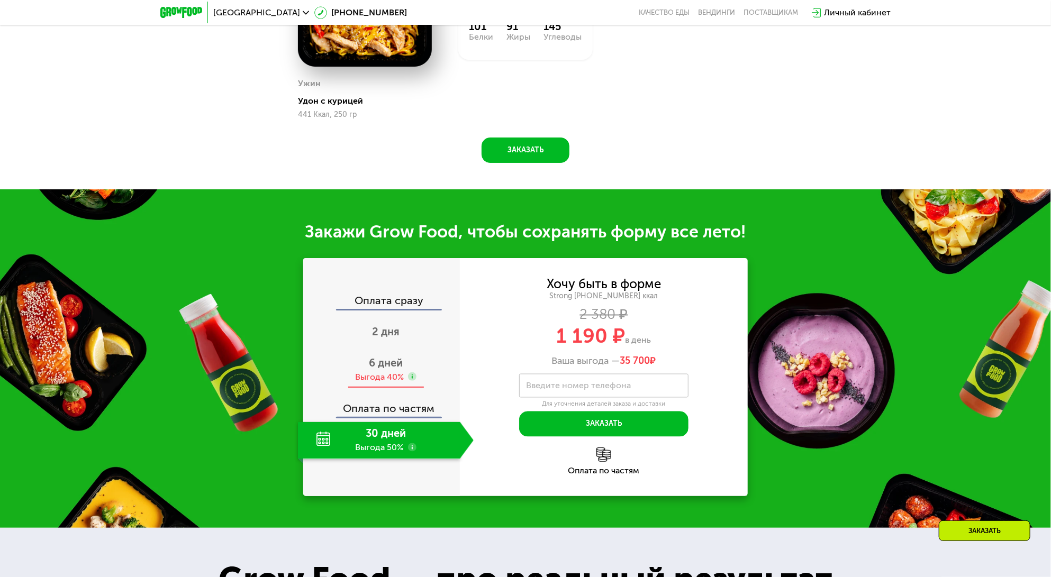
click at [400, 369] on span "6 дней" at bounding box center [386, 363] width 34 height 13
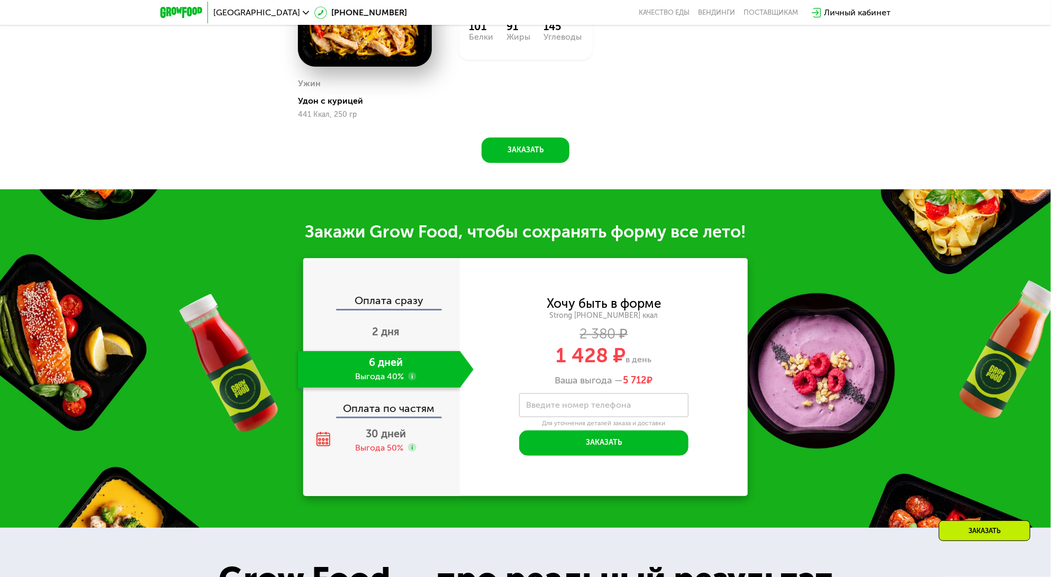
click at [413, 379] on use at bounding box center [412, 377] width 8 height 8
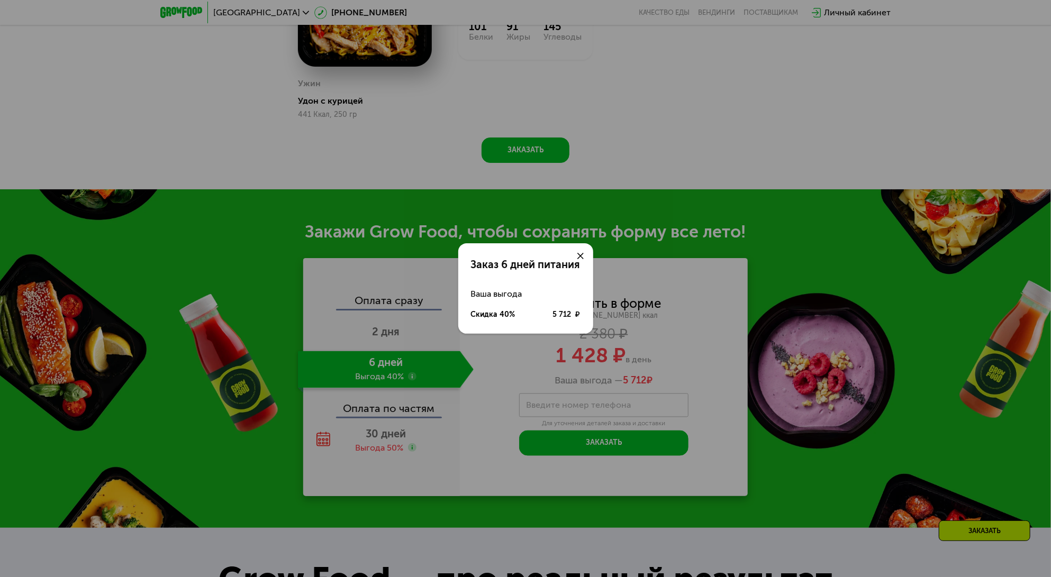
click at [413, 375] on div "Заказ 6 дней питания Ваша выгода Скидка 40% 5 712 ₽" at bounding box center [525, 288] width 1051 height 577
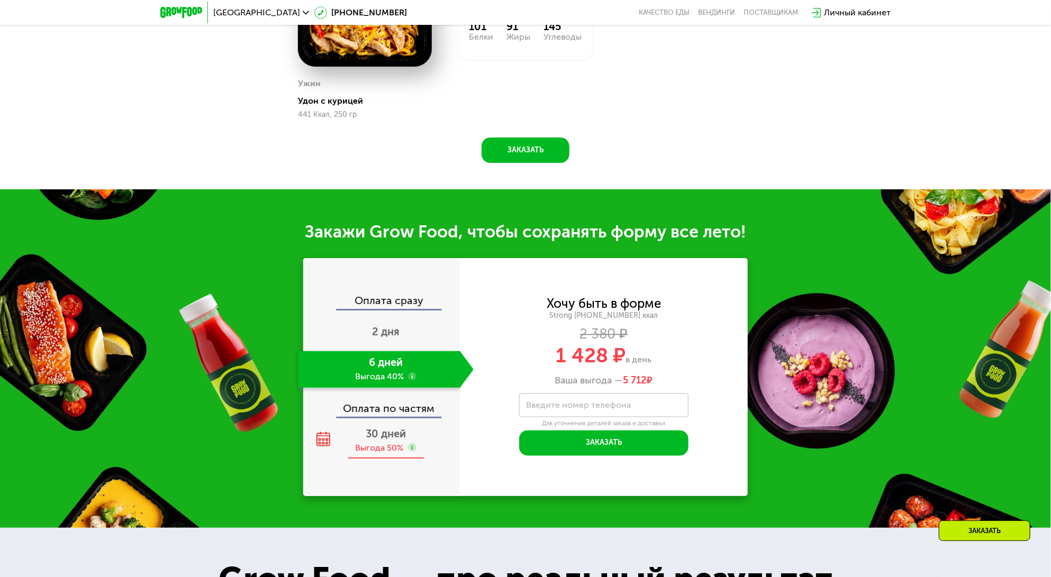
click at [414, 438] on div "30 дней Выгода 50%" at bounding box center [386, 440] width 176 height 37
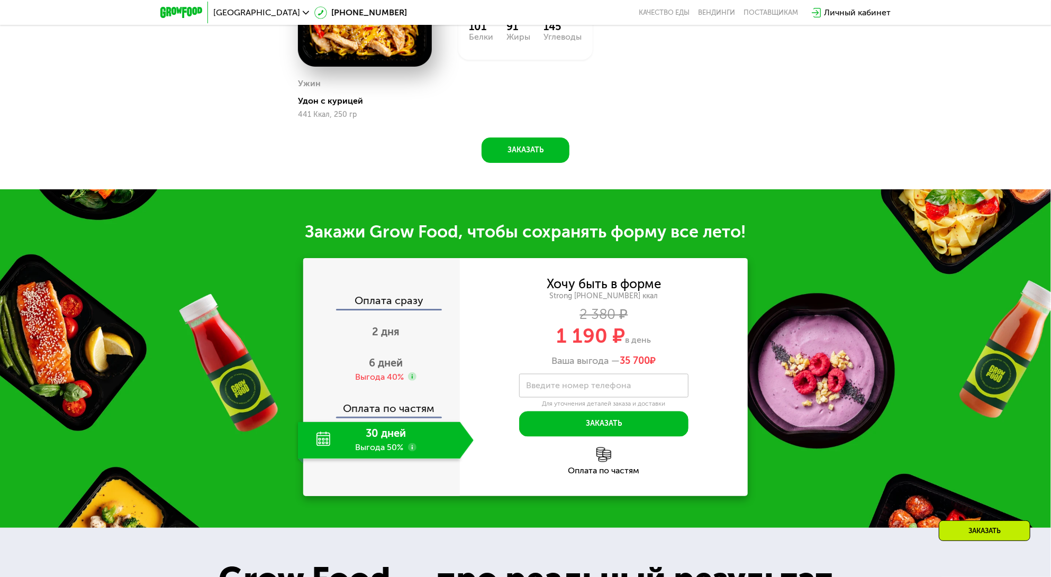
click at [645, 357] on div "Хочу быть в форме Strong [PHONE_NUMBER] ккал 2 380 ₽ 1 190 ₽ в день Ваша выгода…" at bounding box center [604, 323] width 288 height 89
click at [402, 373] on div "6 дней Выгода 40%" at bounding box center [386, 369] width 176 height 37
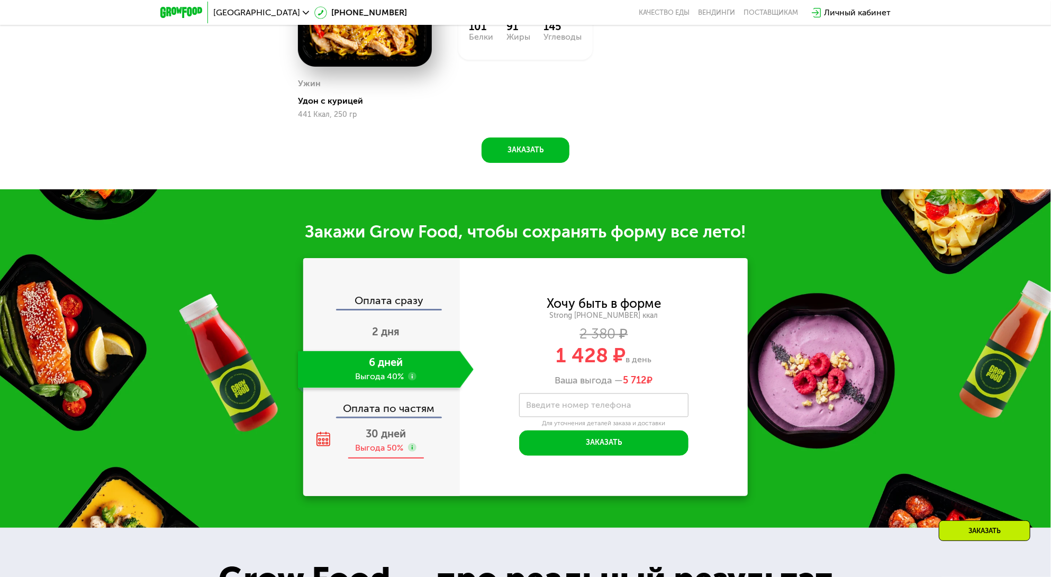
click at [374, 436] on span "30 дней" at bounding box center [386, 434] width 40 height 13
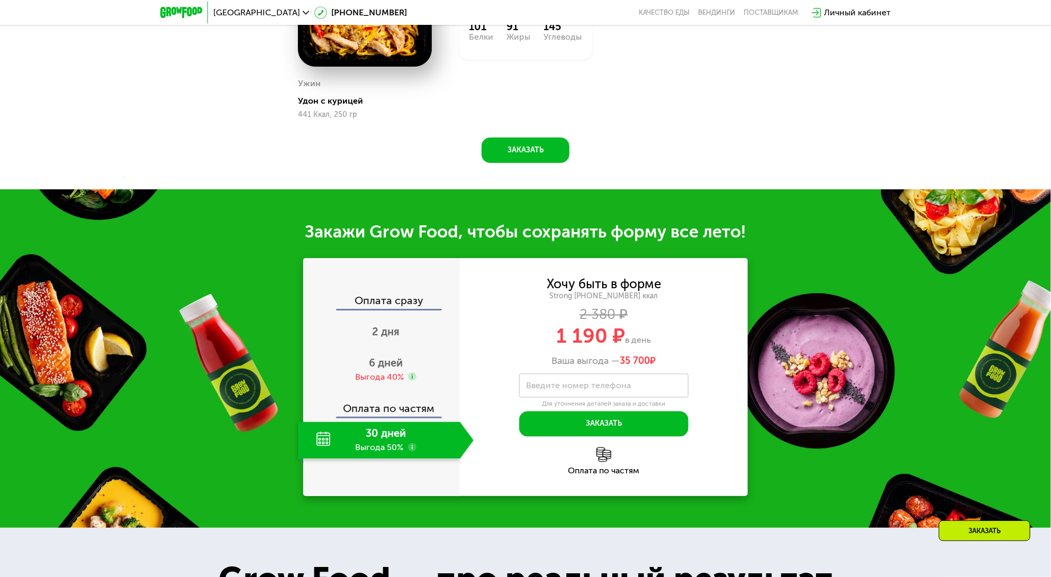
click at [609, 316] on div "2 380 ₽" at bounding box center [604, 316] width 288 height 12
click at [615, 282] on div "Хочу быть в форме" at bounding box center [604, 285] width 114 height 12
click at [576, 333] on span "1 190 ₽" at bounding box center [591, 336] width 69 height 24
click at [645, 363] on span "35 700" at bounding box center [635, 362] width 30 height 12
click at [631, 360] on span "35 700" at bounding box center [635, 362] width 30 height 12
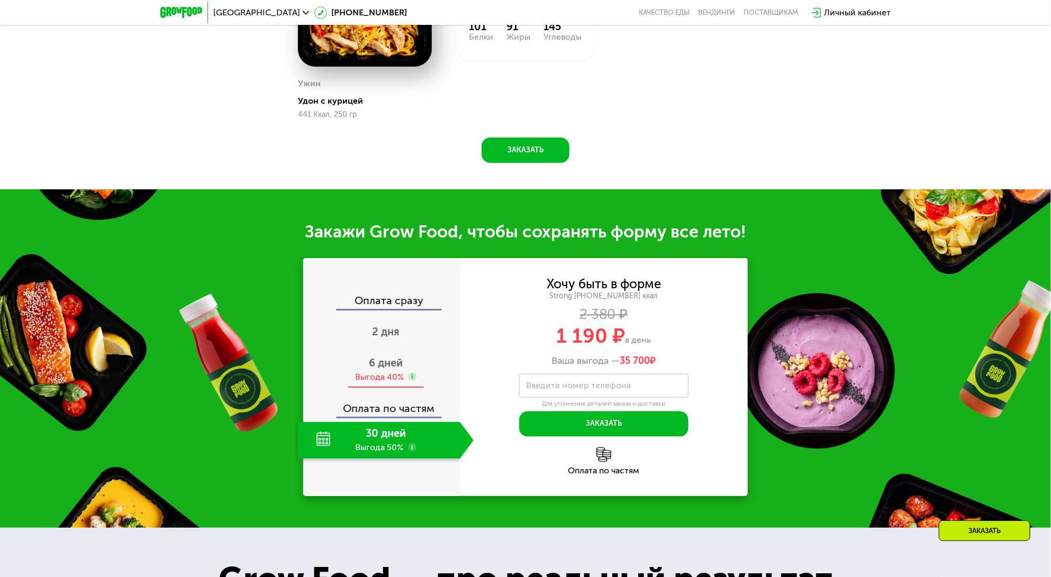
click at [399, 373] on div "Выгода 40%" at bounding box center [379, 377] width 49 height 12
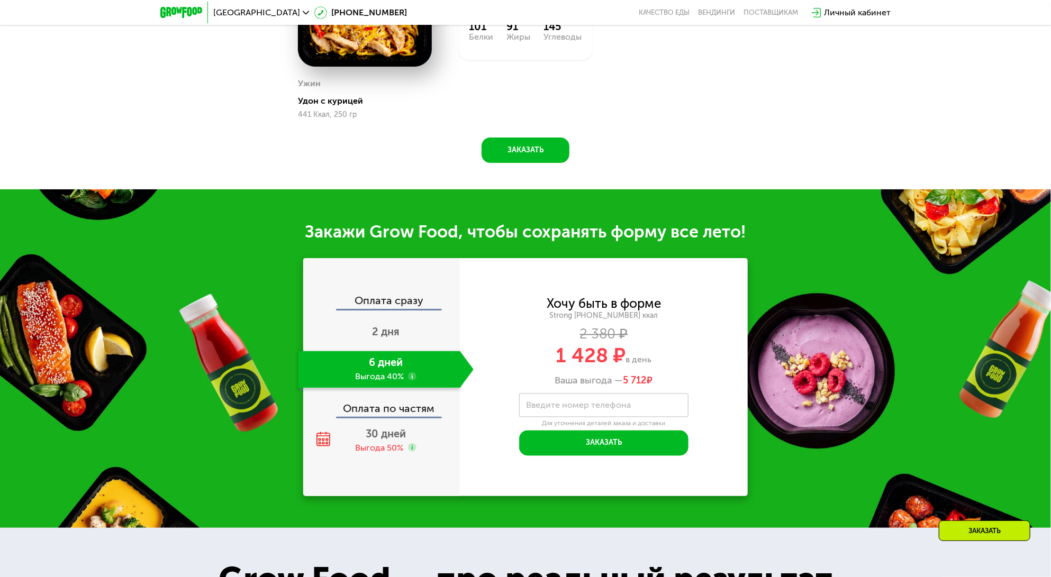
click at [641, 386] on span "5 712" at bounding box center [635, 381] width 24 height 12
click at [404, 374] on div "6 дней Выгода 40%" at bounding box center [379, 369] width 162 height 37
click at [411, 379] on use at bounding box center [412, 377] width 8 height 8
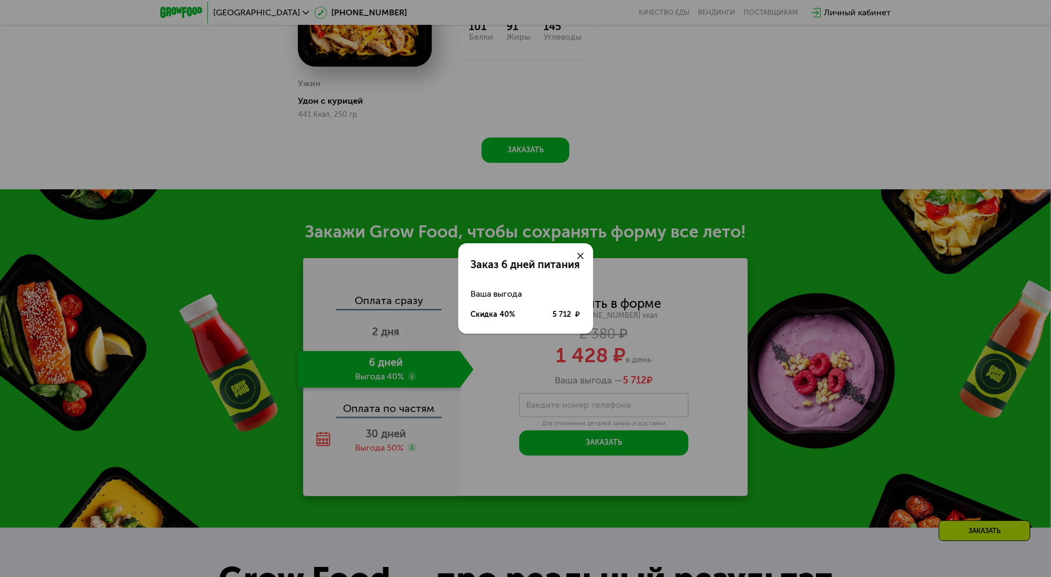
click at [411, 378] on div "Заказ 6 дней питания Ваша выгода Скидка 40% 5 712 ₽" at bounding box center [525, 288] width 1051 height 577
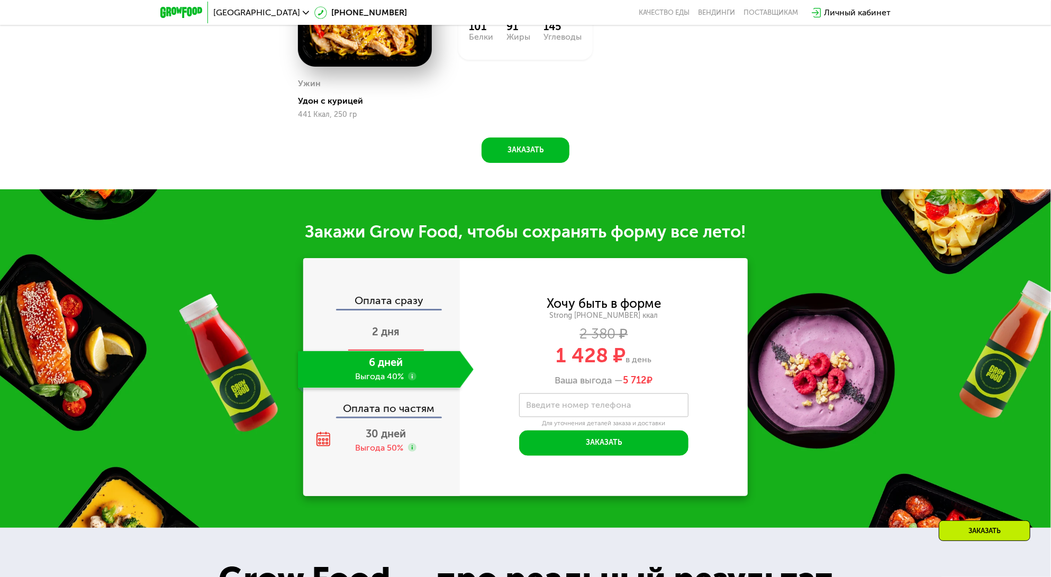
click at [411, 337] on div "2 дня" at bounding box center [386, 332] width 176 height 37
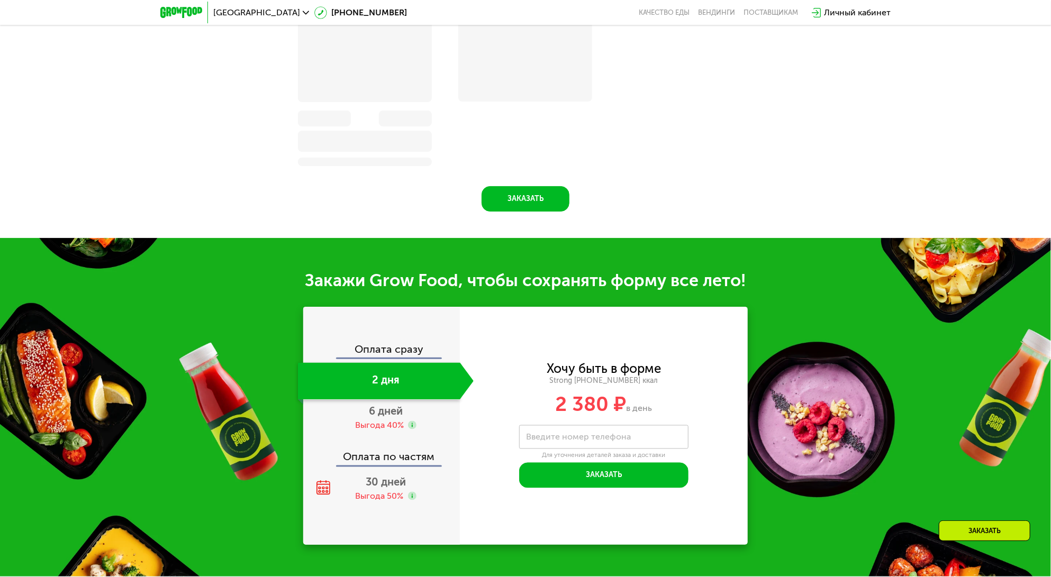
scroll to position [1104, 0]
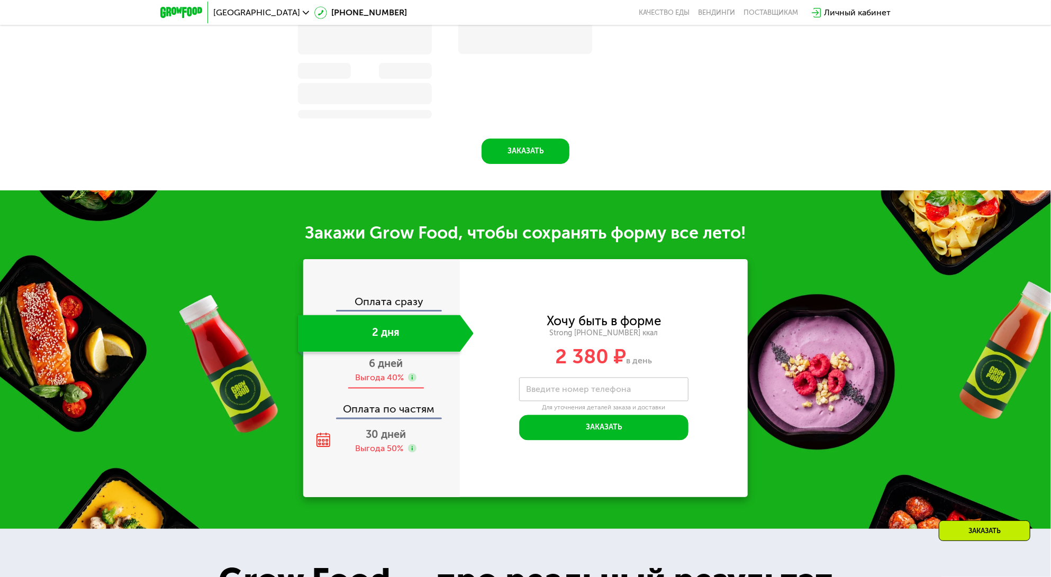
click at [410, 379] on use at bounding box center [412, 378] width 8 height 8
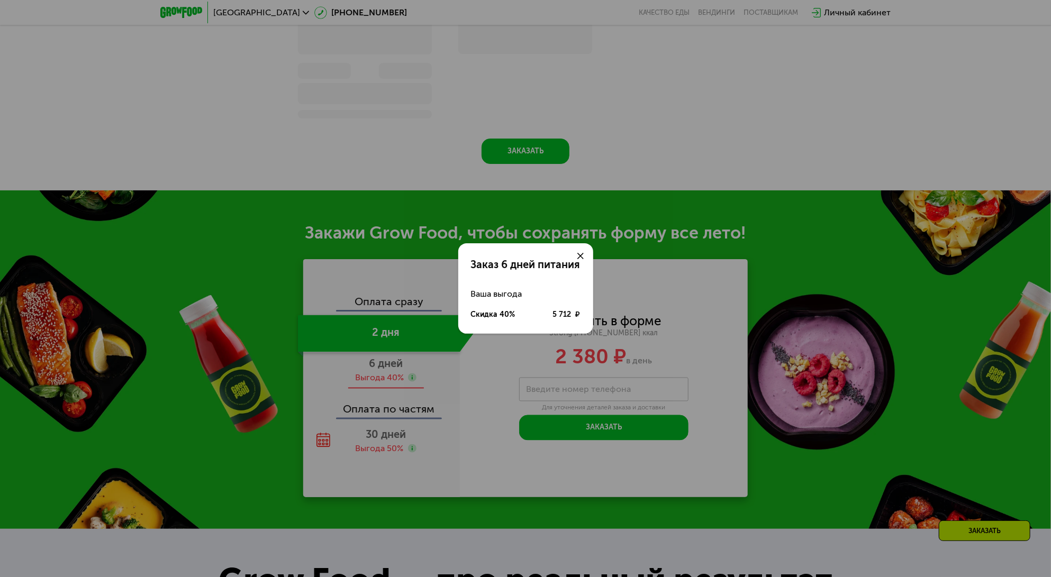
scroll to position [1056, 0]
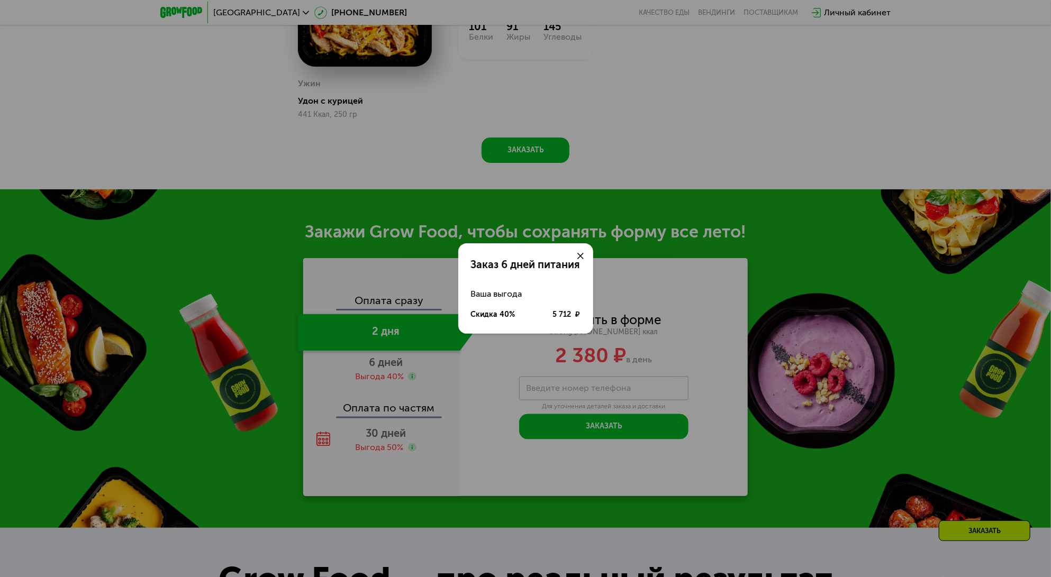
click at [400, 370] on div "Заказ 6 дней питания Ваша выгода Скидка 40% 5 712 ₽" at bounding box center [525, 288] width 1051 height 577
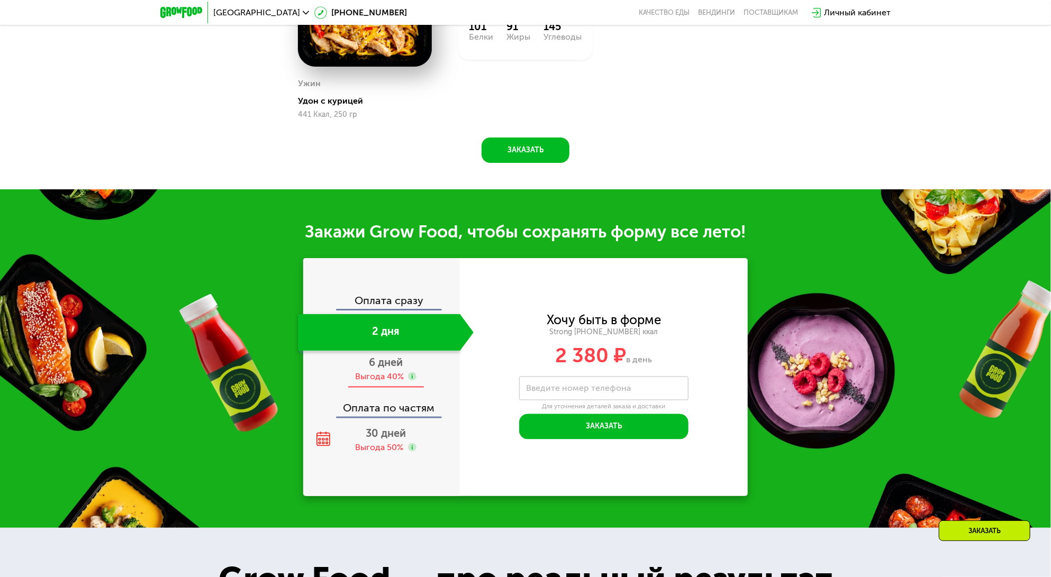
click at [389, 362] on span "6 дней" at bounding box center [386, 363] width 34 height 13
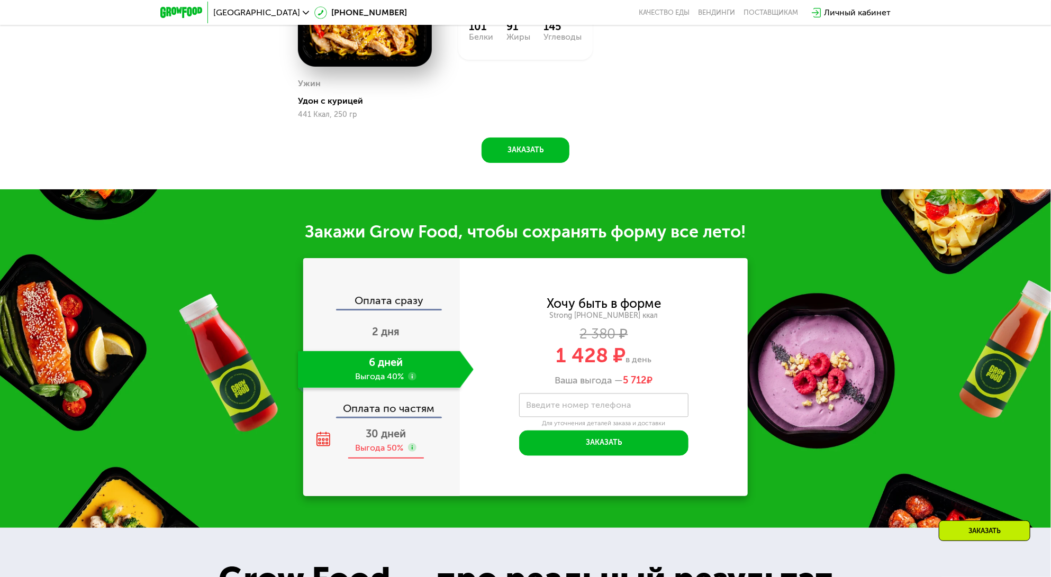
click at [389, 437] on span "30 дней" at bounding box center [386, 434] width 40 height 13
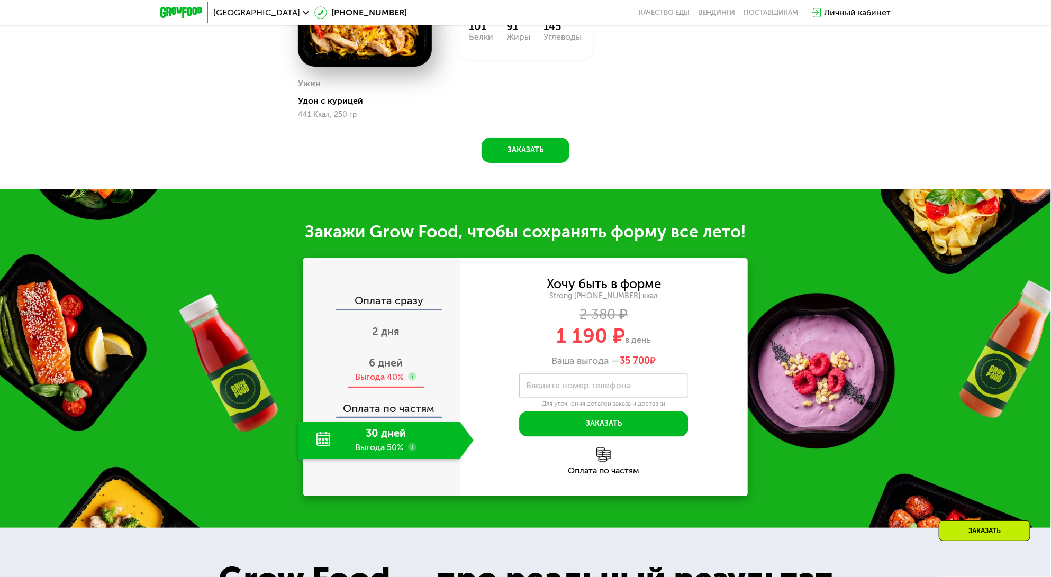
click at [375, 367] on span "6 дней" at bounding box center [386, 363] width 34 height 13
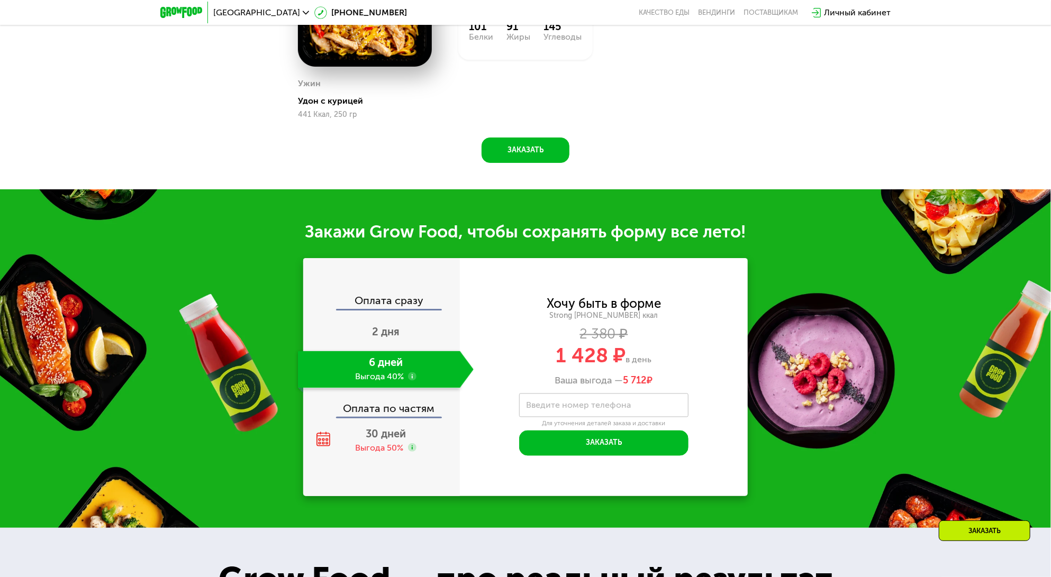
click at [398, 379] on div "6 дней Выгода 40%" at bounding box center [379, 369] width 162 height 37
click at [389, 436] on span "30 дней" at bounding box center [386, 434] width 40 height 13
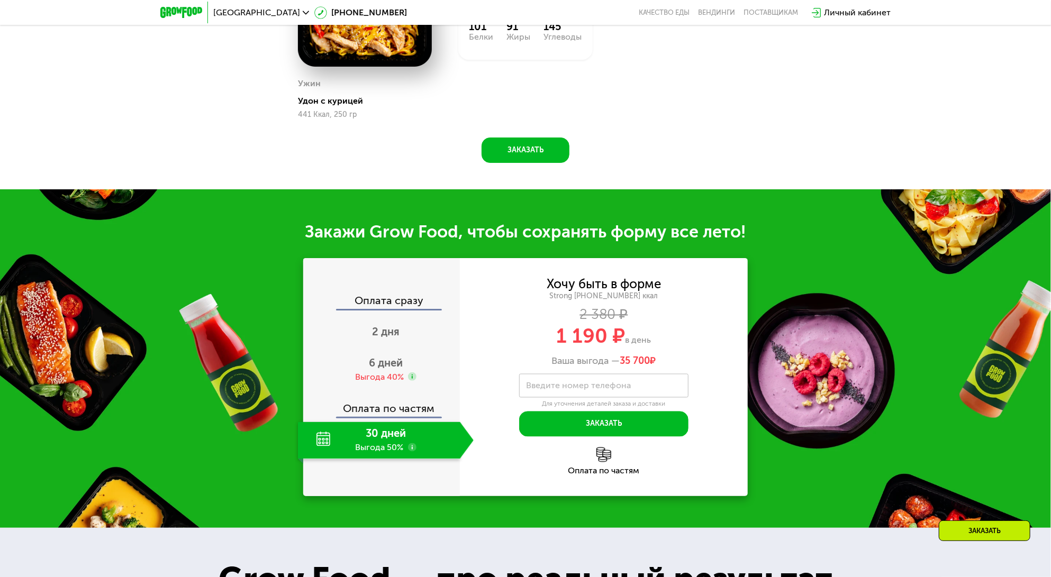
click at [396, 406] on div "Оплата по частям" at bounding box center [382, 405] width 156 height 24
click at [605, 461] on img at bounding box center [603, 455] width 15 height 15
click at [383, 362] on span "6 дней" at bounding box center [386, 363] width 34 height 13
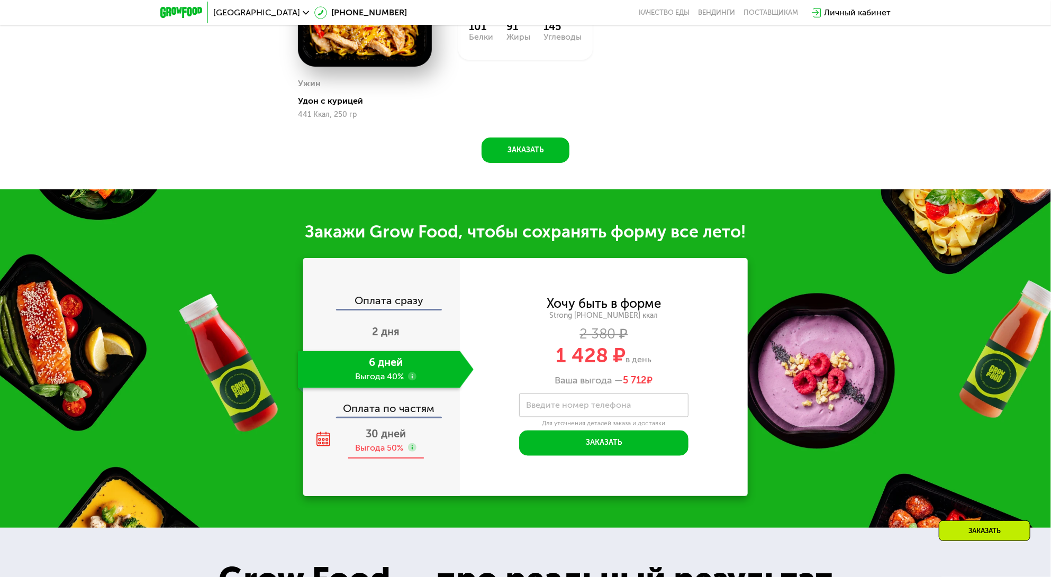
click at [362, 444] on div "Выгода 50%" at bounding box center [380, 448] width 48 height 12
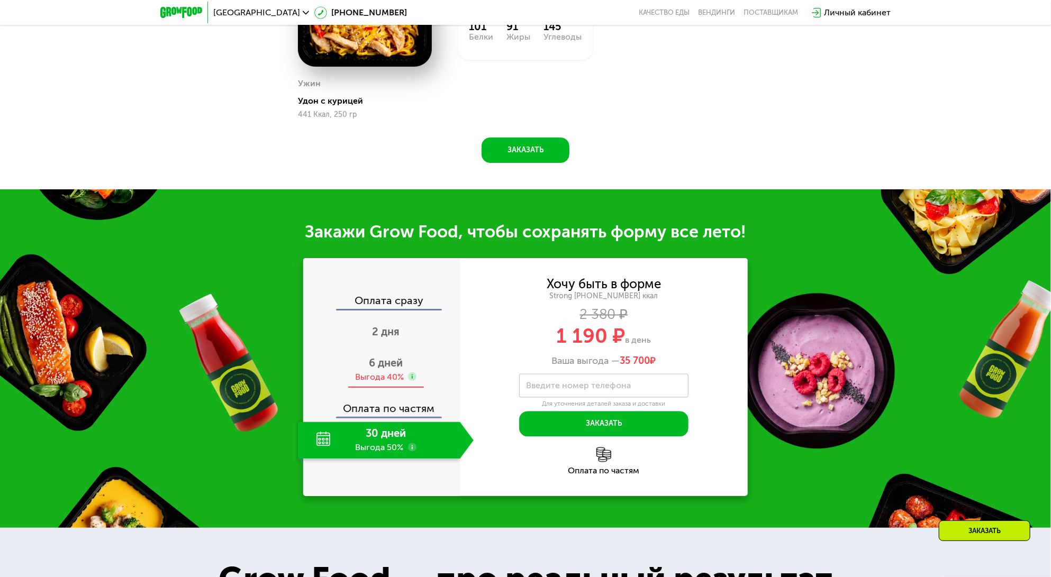
click at [396, 360] on span "6 дней" at bounding box center [386, 363] width 34 height 13
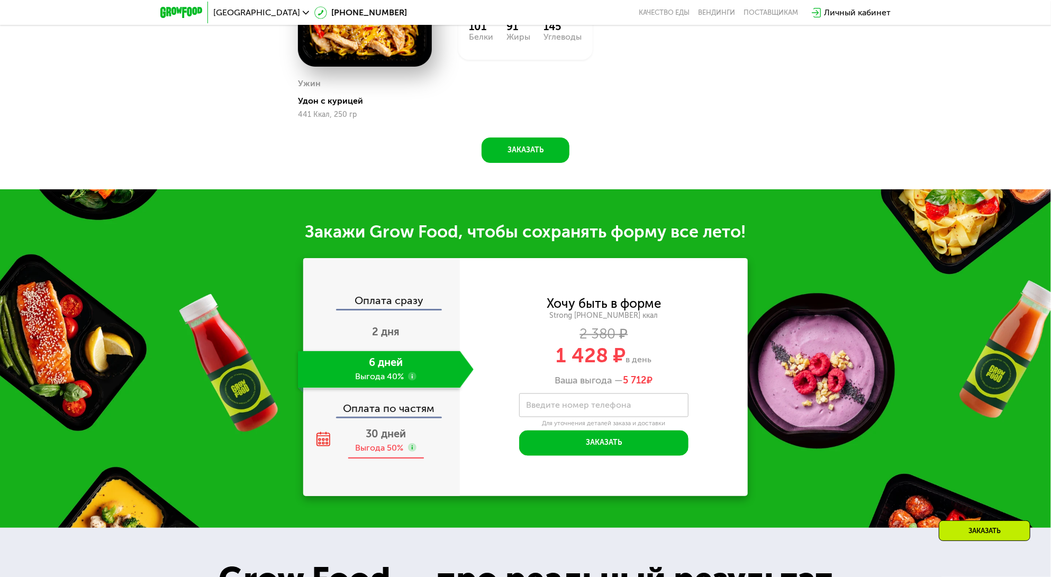
click at [389, 439] on span "30 дней" at bounding box center [386, 434] width 40 height 13
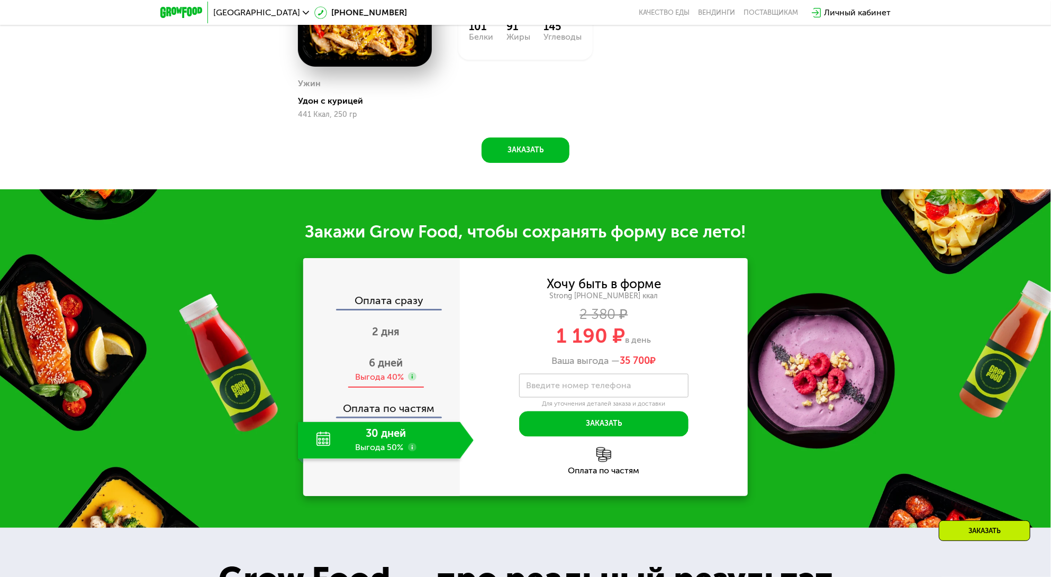
click at [392, 375] on div "Выгода 40%" at bounding box center [379, 377] width 49 height 12
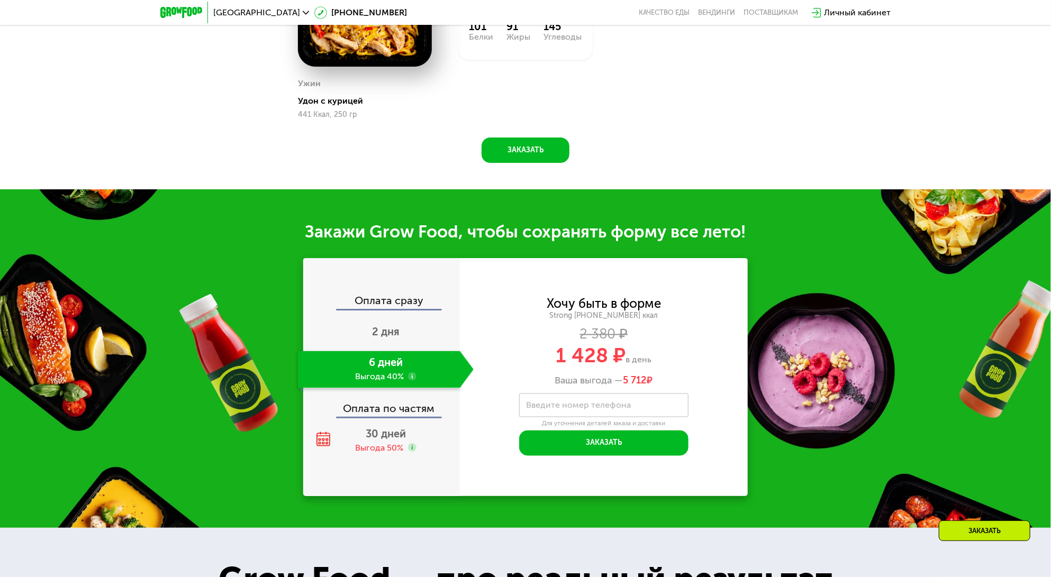
drag, startPoint x: 243, startPoint y: 421, endPoint x: 240, endPoint y: 411, distance: 10.5
click at [242, 419] on div "Закажи Grow Food, чтобы сохранять форму все лето! Оплата сразу 2 дня 6 дней Выг…" at bounding box center [525, 358] width 1051 height 339
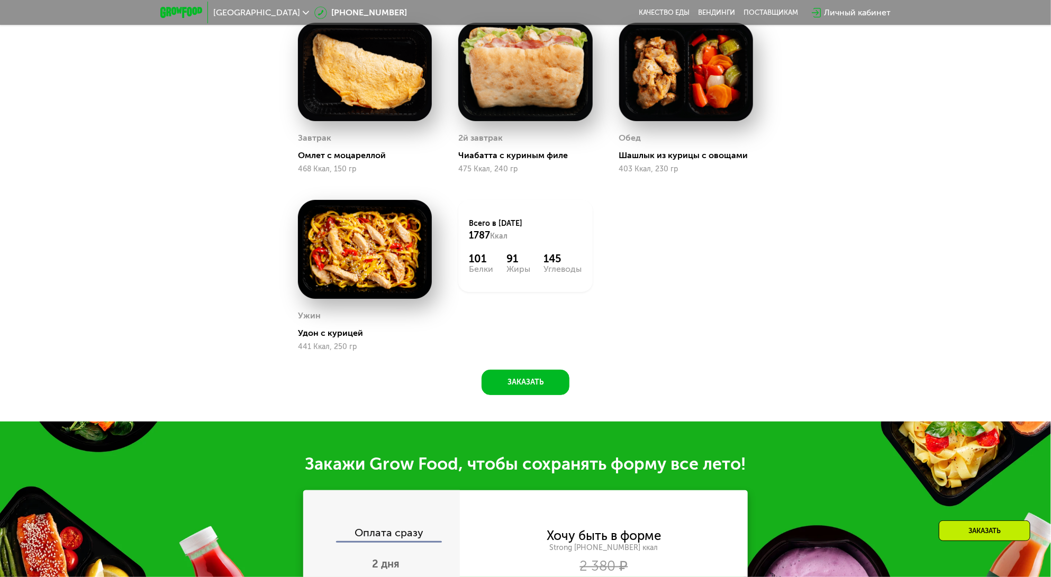
scroll to position [972, 0]
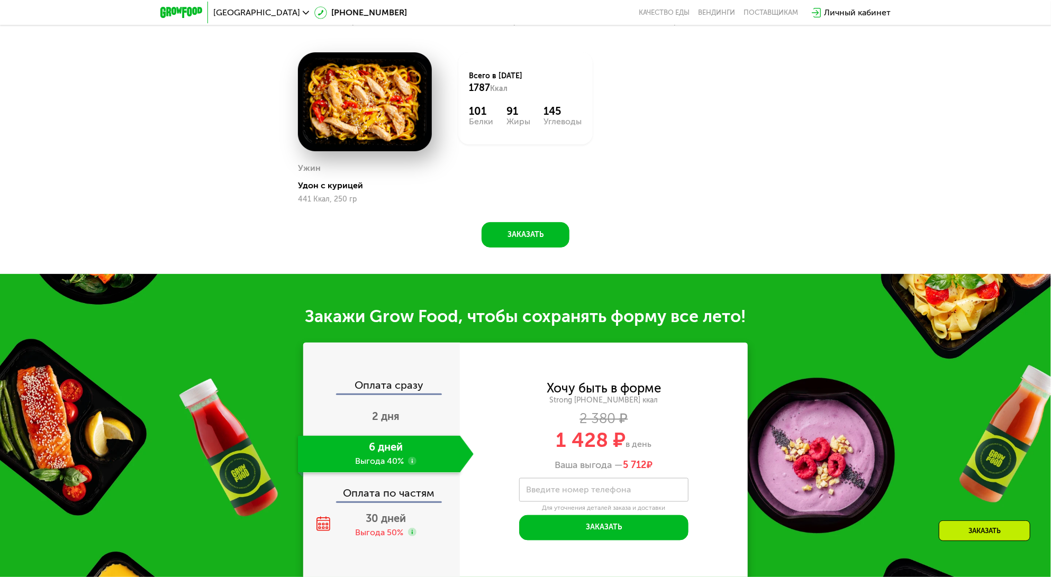
click at [0, 0] on div "Завтрак Омлет с моцареллой 468 Ккал, 150 гр 2й завтрак Чиабатта с куриным филе …" at bounding box center [0, 0] width 0 height 0
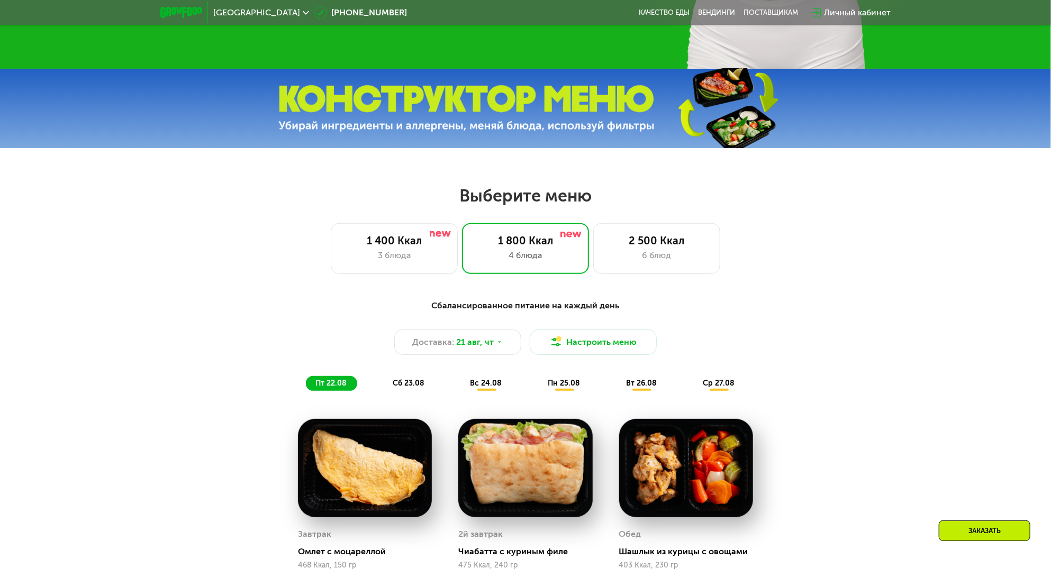
scroll to position [508, 0]
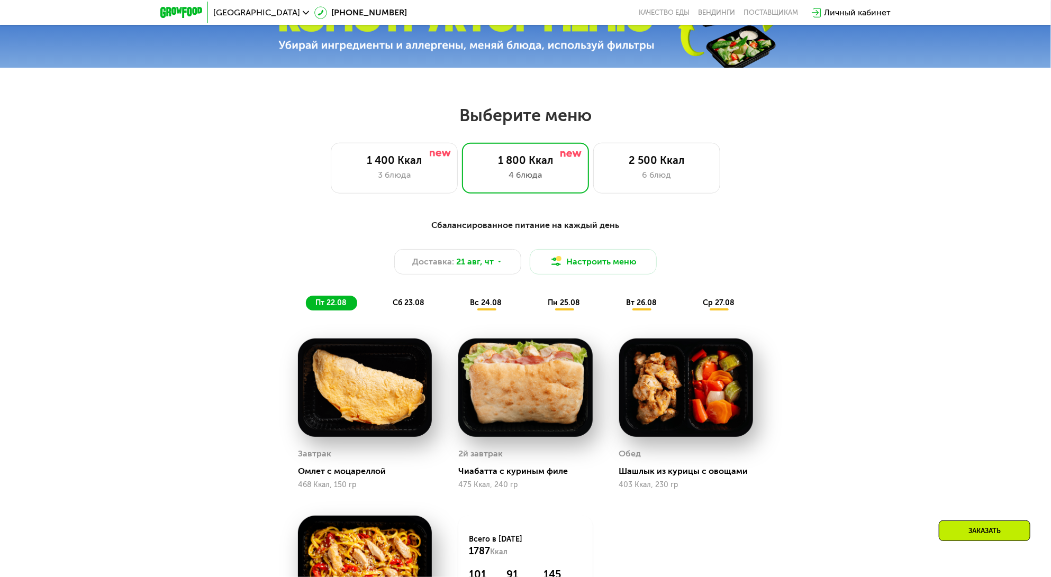
click at [766, 219] on div "Сбалансированное питание на каждый день Доставка: [DATE] Настроить меню пт 22.0…" at bounding box center [525, 265] width 639 height 104
click at [40, 166] on div "1 400 Ккал 3 блюда 1 800 Ккал 4 блюда 2 500 Ккал 6 блюд" at bounding box center [525, 168] width 983 height 51
click at [221, 174] on div "1 400 Ккал 3 блюда 1 800 Ккал 4 блюда 2 500 Ккал 6 блюд" at bounding box center [525, 168] width 983 height 51
click at [855, 235] on div "Сбалансированное питание на каждый день Доставка: [DATE] Настроить меню пт 22.0…" at bounding box center [525, 470] width 1051 height 533
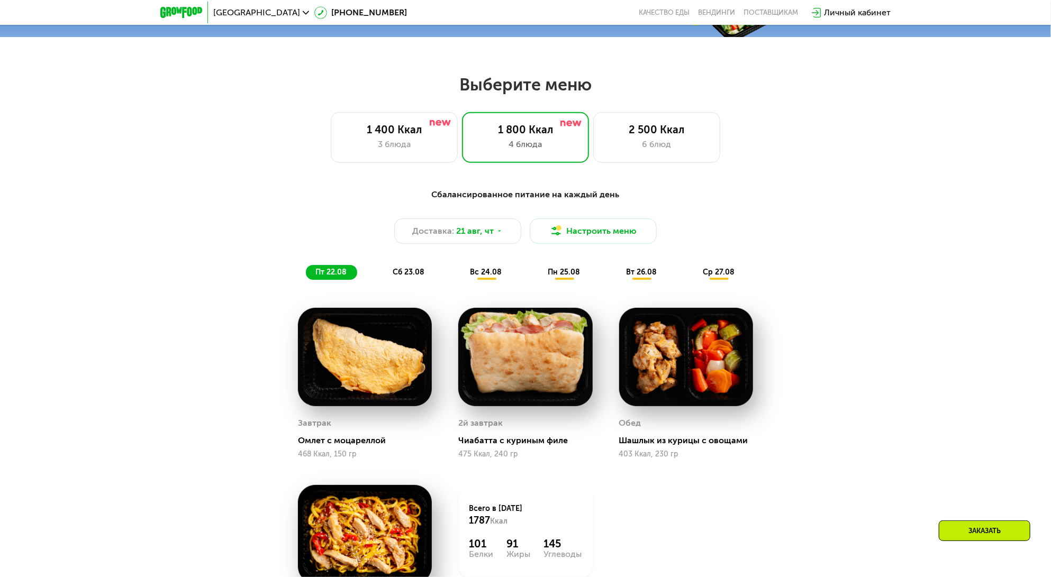
scroll to position [720, 0]
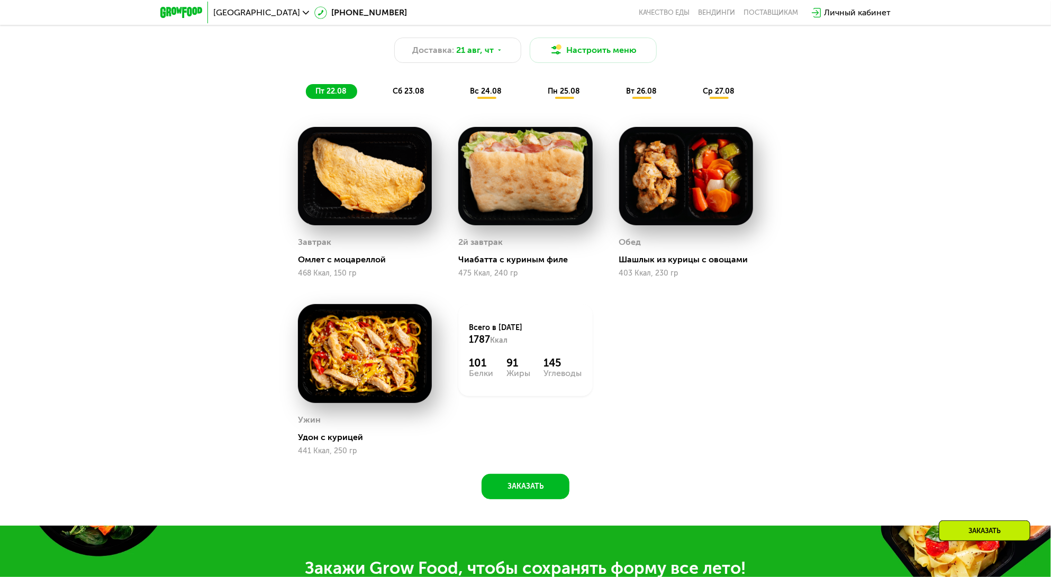
click at [958, 221] on div "Сбалансированное питание на каждый день Доставка: [DATE] Настроить меню пт 22.0…" at bounding box center [525, 259] width 1051 height 533
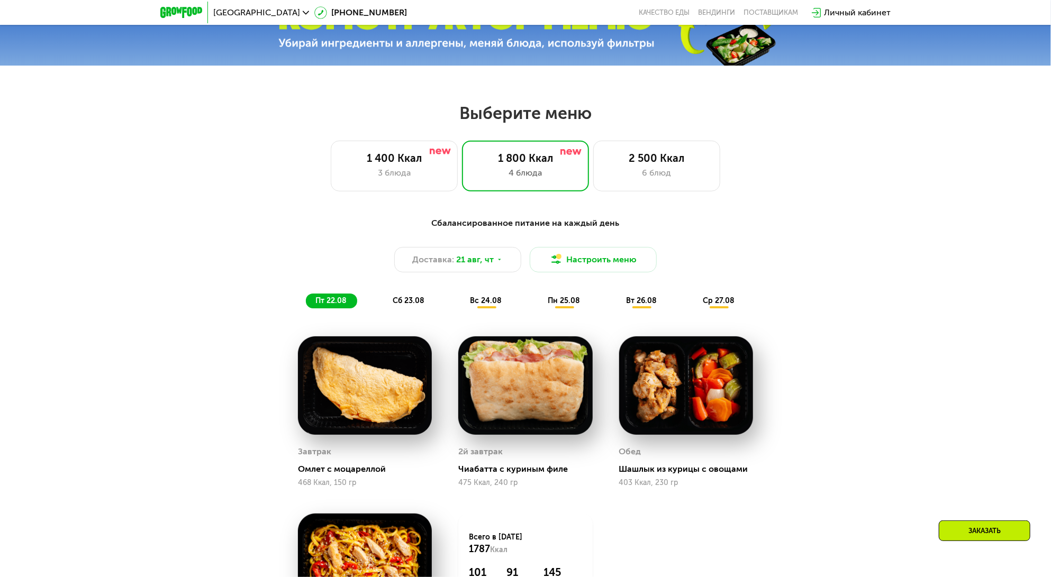
scroll to position [508, 0]
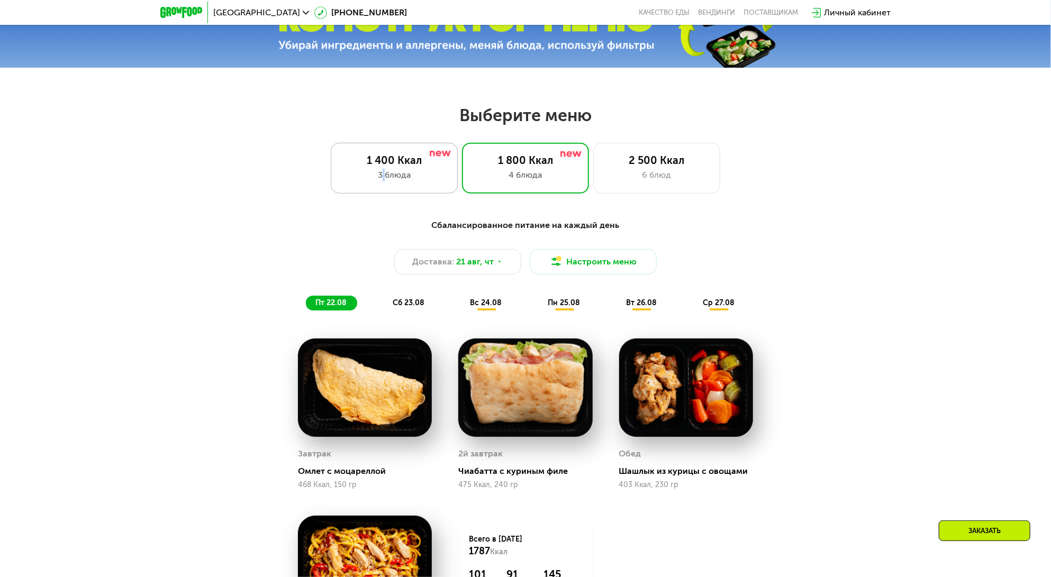
click at [384, 172] on div "3 блюда" at bounding box center [394, 175] width 105 height 13
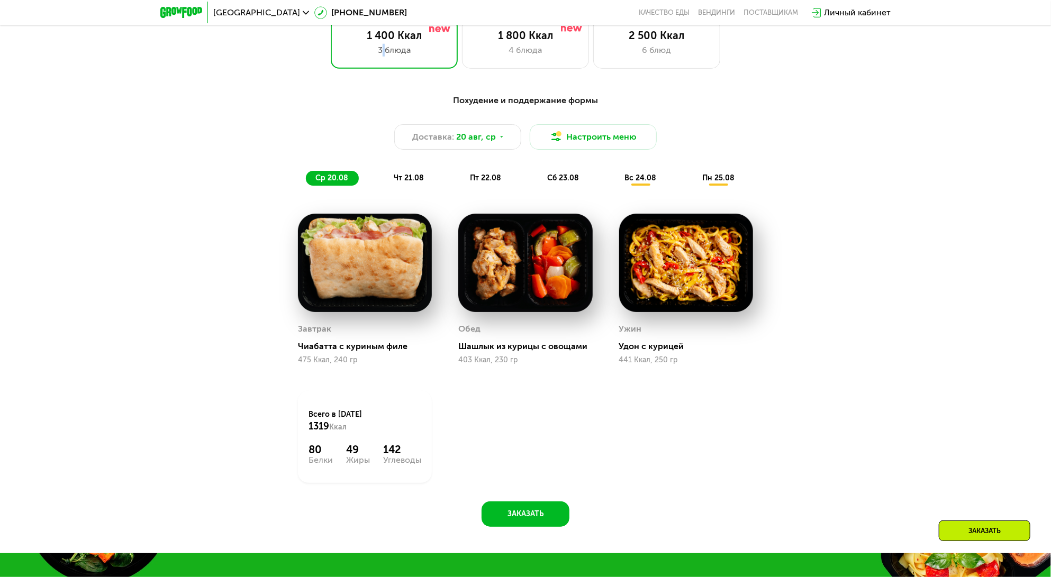
scroll to position [677, 0]
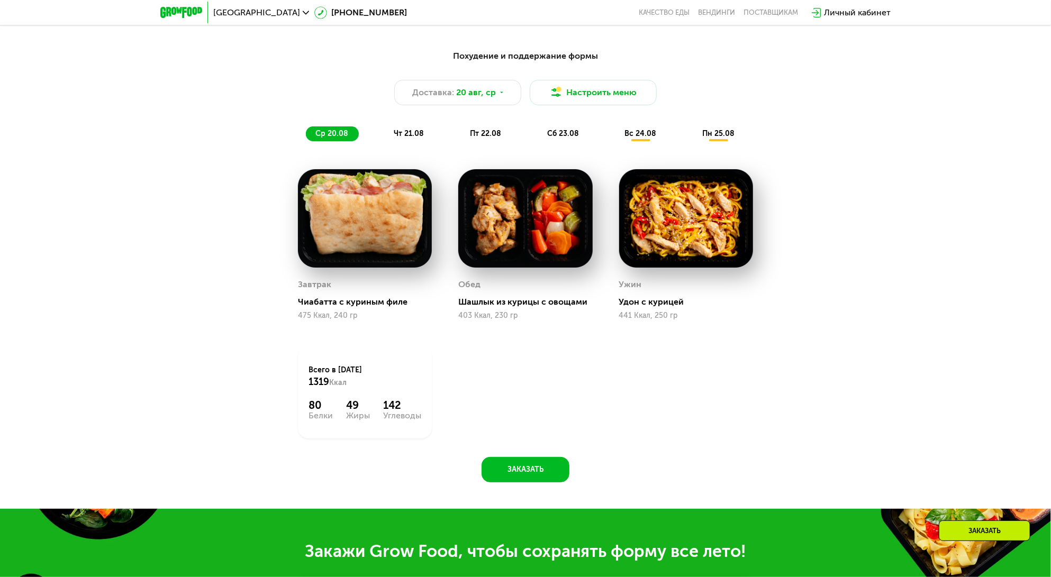
click at [0, 0] on div "Завтрак Чиабатта с куриным филе 475 Ккал, 240 гр Обед Шашлык из курицы с овощам…" at bounding box center [0, 0] width 0 height 0
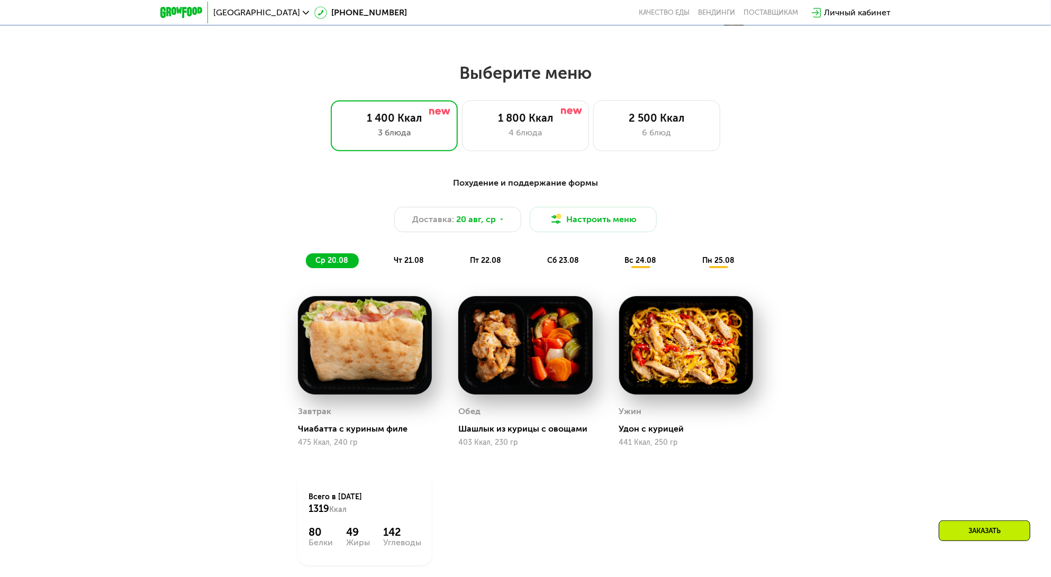
scroll to position [550, 0]
click at [421, 262] on span "чт 21.08" at bounding box center [409, 260] width 30 height 9
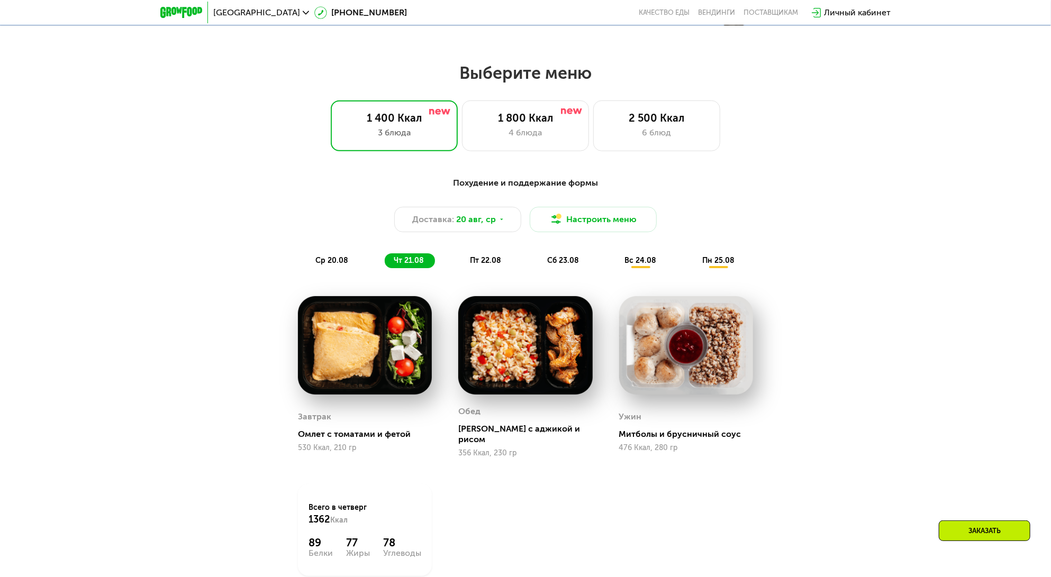
click at [482, 265] on span "пт 22.08" at bounding box center [485, 260] width 31 height 9
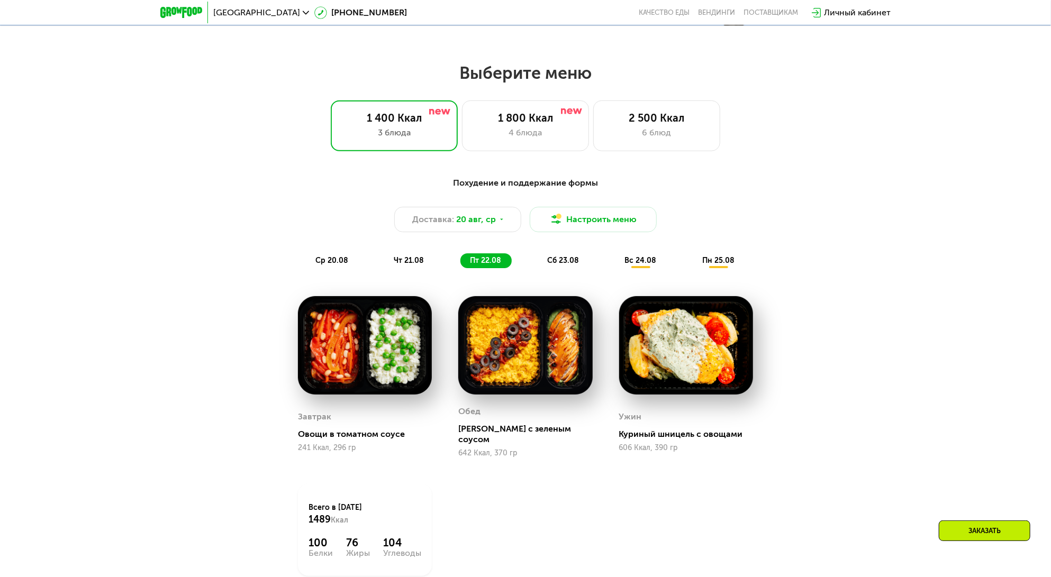
click at [406, 260] on span "чт 21.08" at bounding box center [409, 260] width 30 height 9
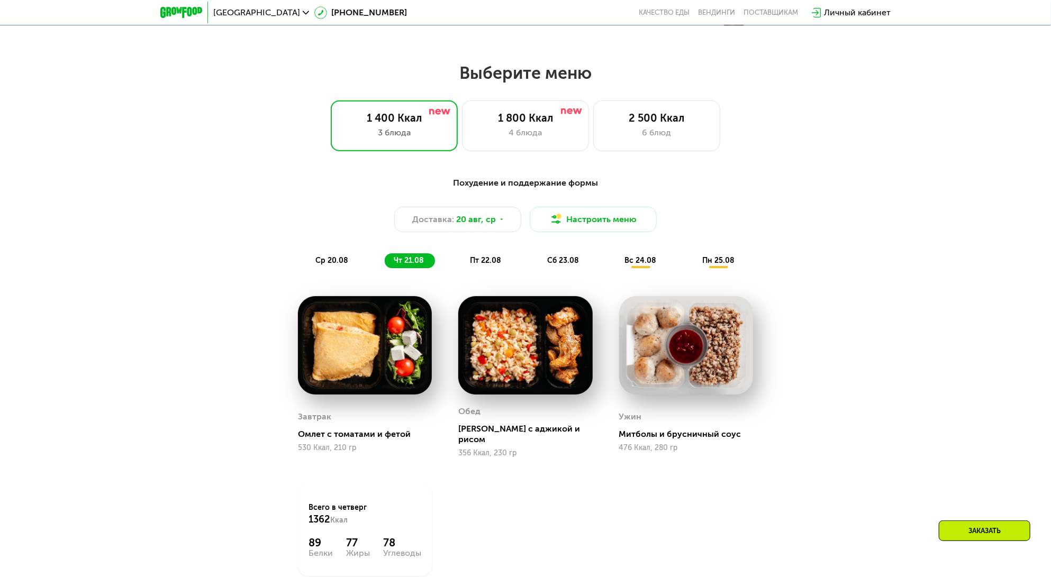
click at [615, 261] on div "сб 23.08" at bounding box center [641, 260] width 52 height 15
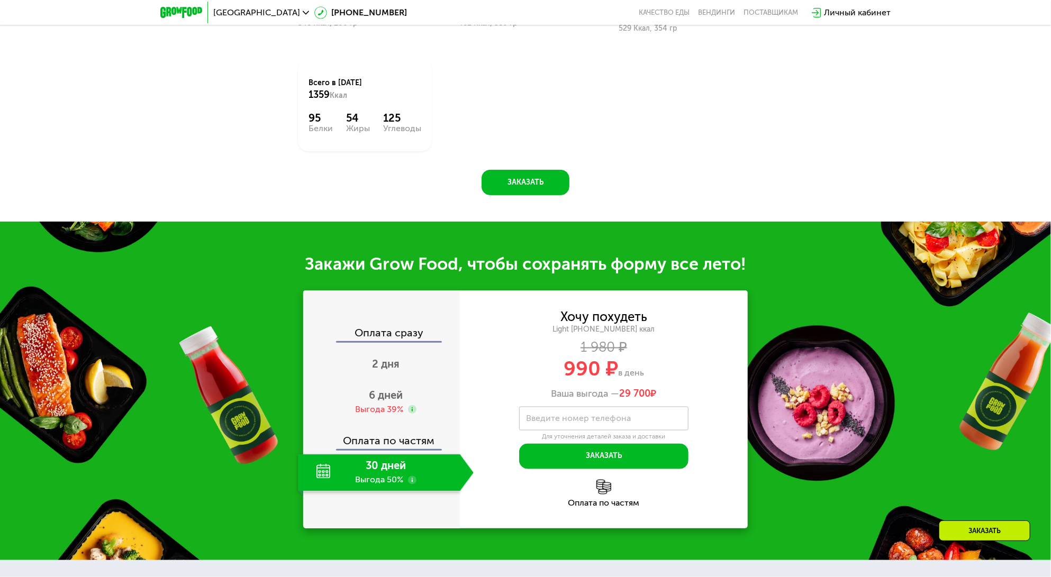
scroll to position [1016, 0]
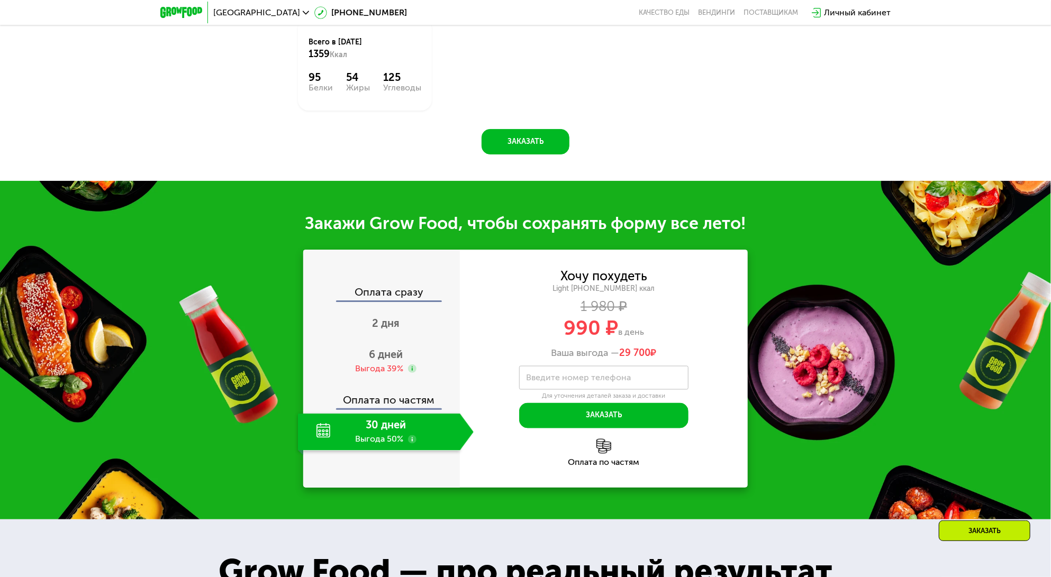
click at [389, 417] on div "30 дней Выгода 50%" at bounding box center [379, 432] width 162 height 37
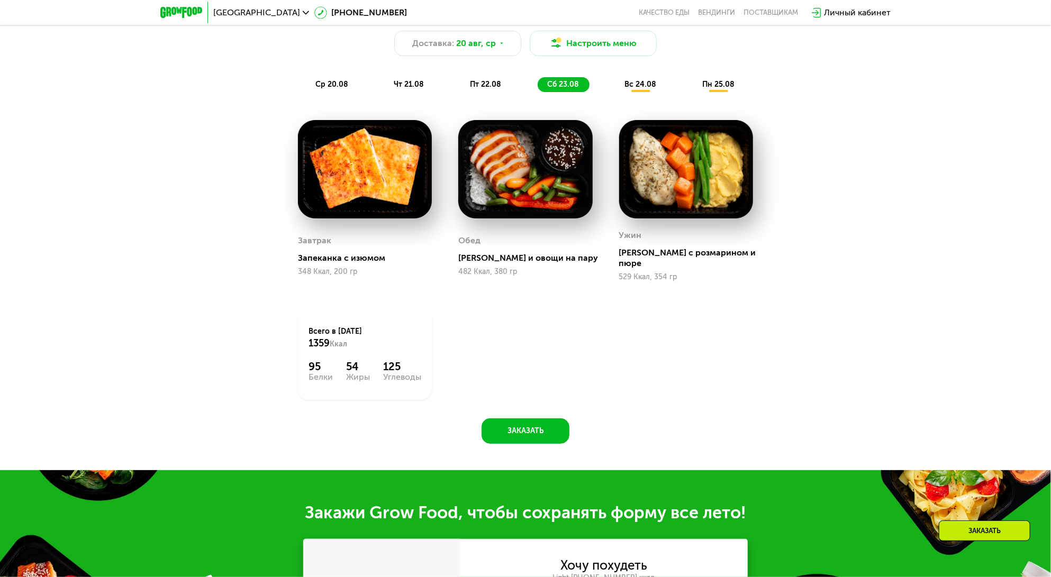
scroll to position [720, 0]
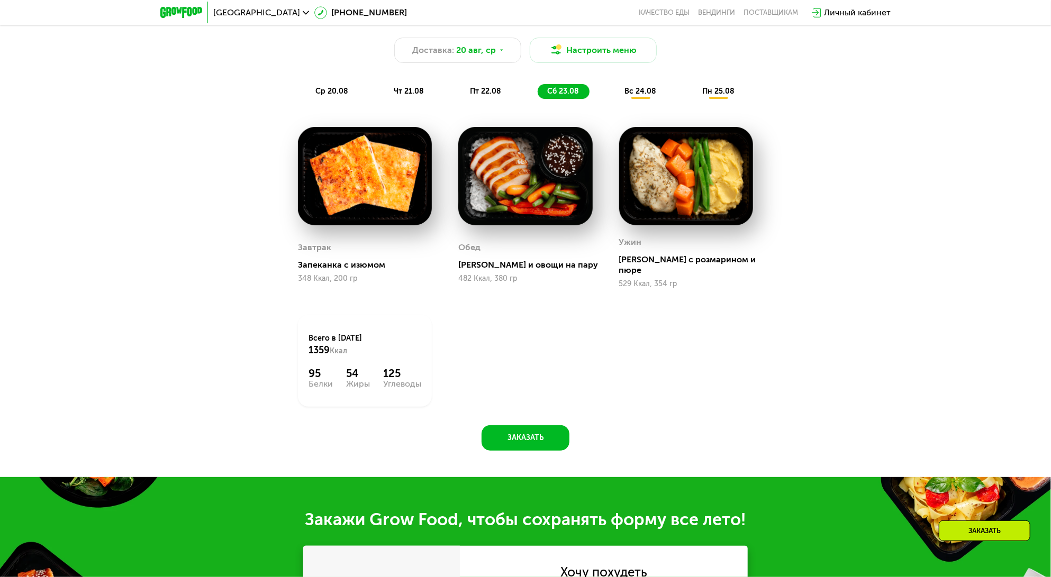
click at [548, 181] on img at bounding box center [525, 176] width 134 height 99
click at [520, 260] on div "[PERSON_NAME] и овощи на пару" at bounding box center [529, 265] width 142 height 11
click at [529, 162] on img at bounding box center [525, 176] width 134 height 99
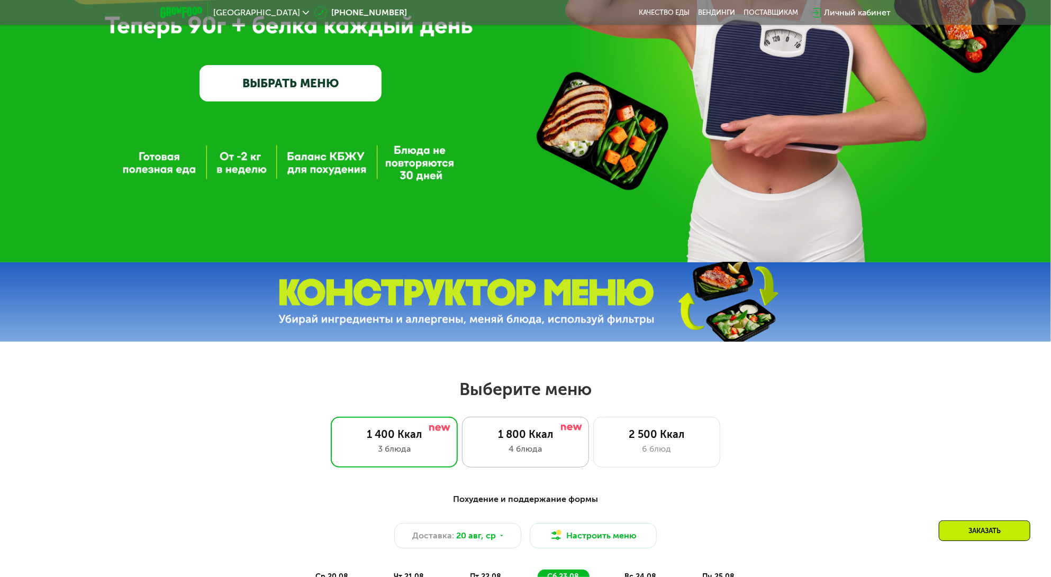
scroll to position [212, 0]
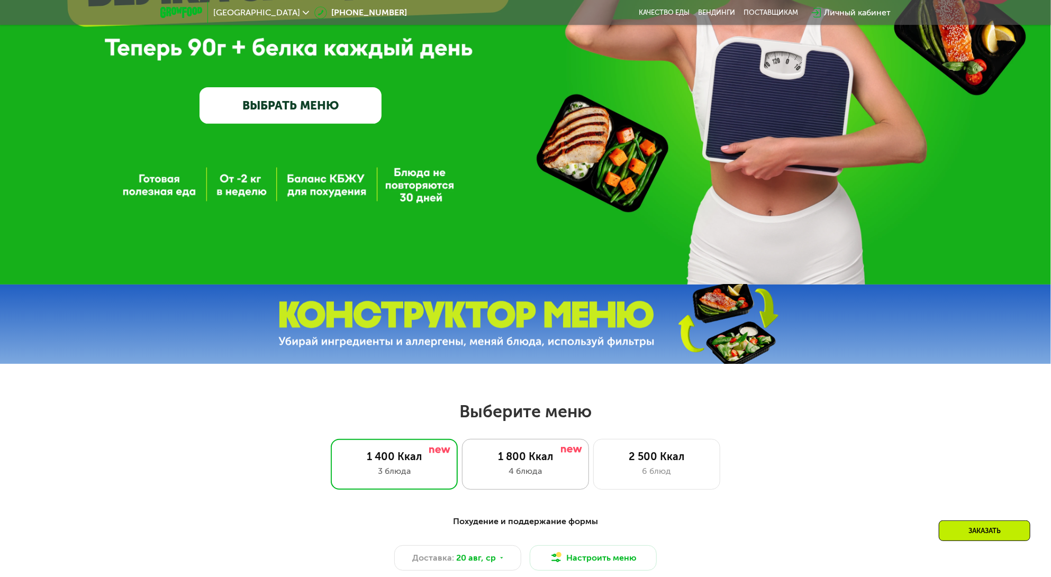
click at [514, 462] on div "1 800 Ккал" at bounding box center [525, 456] width 105 height 13
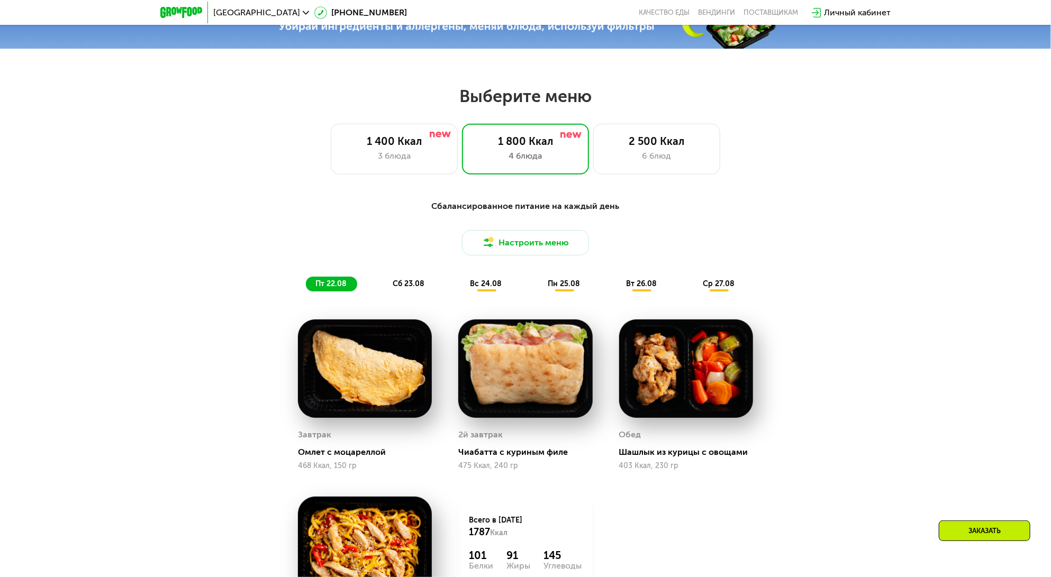
scroll to position [593, 0]
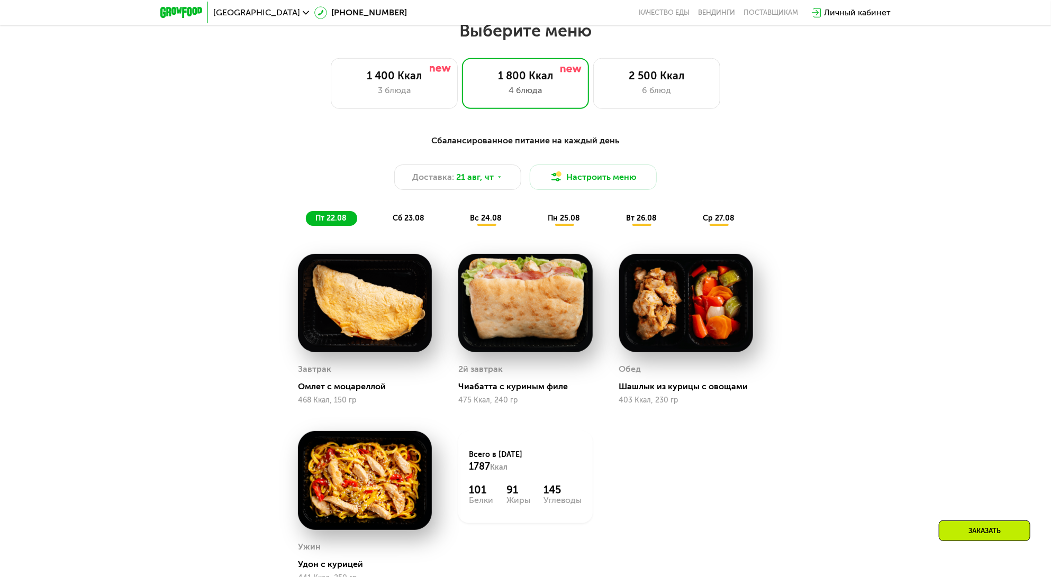
click at [886, 282] on div "Сбалансированное питание на каждый день Доставка: [DATE] Настроить меню пт 22.0…" at bounding box center [525, 386] width 1051 height 533
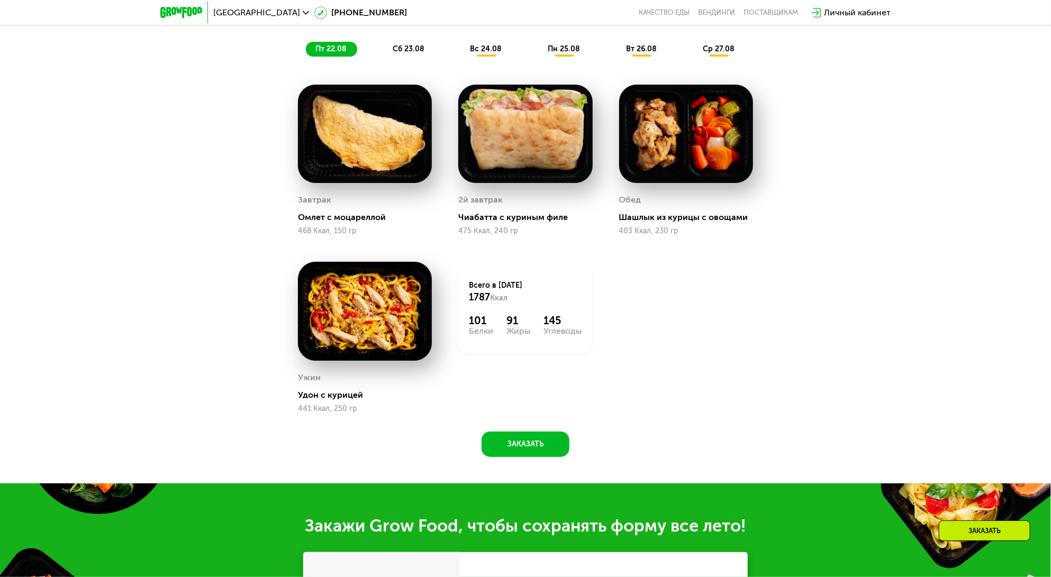
scroll to position [635, 0]
